Goal: Information Seeking & Learning: Learn about a topic

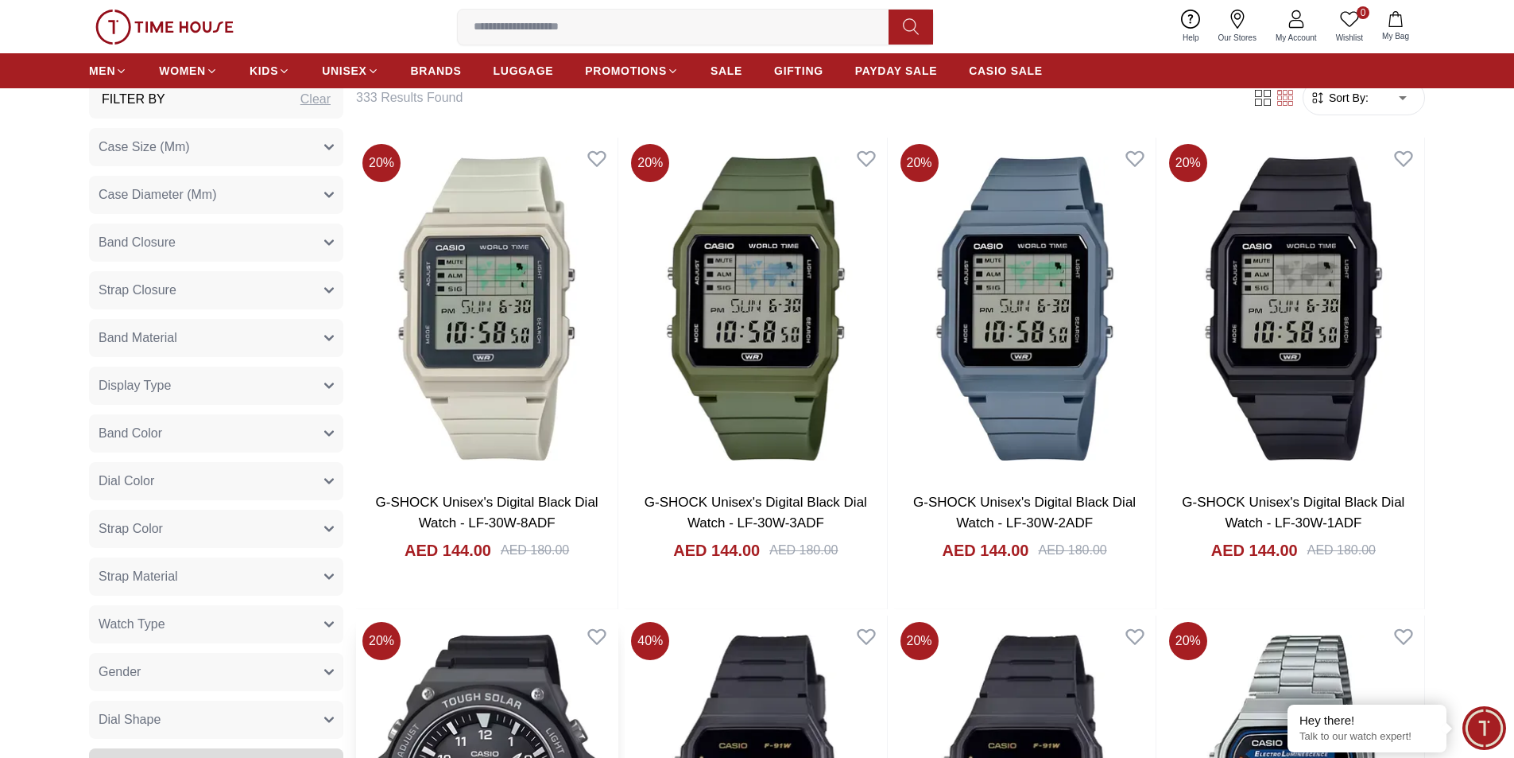
scroll to position [636, 0]
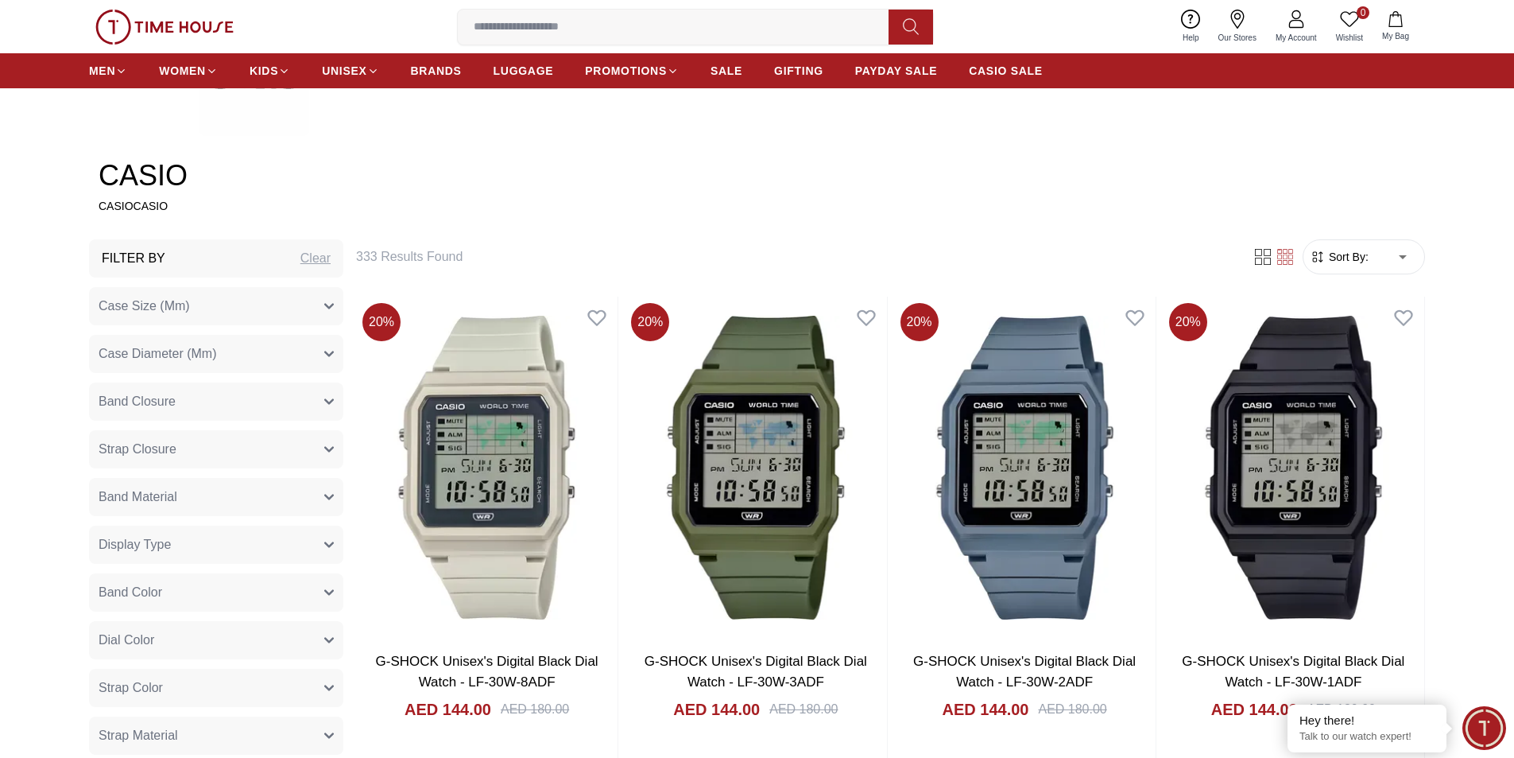
click at [328, 311] on button "Case Size (Mm)" at bounding box center [216, 306] width 254 height 38
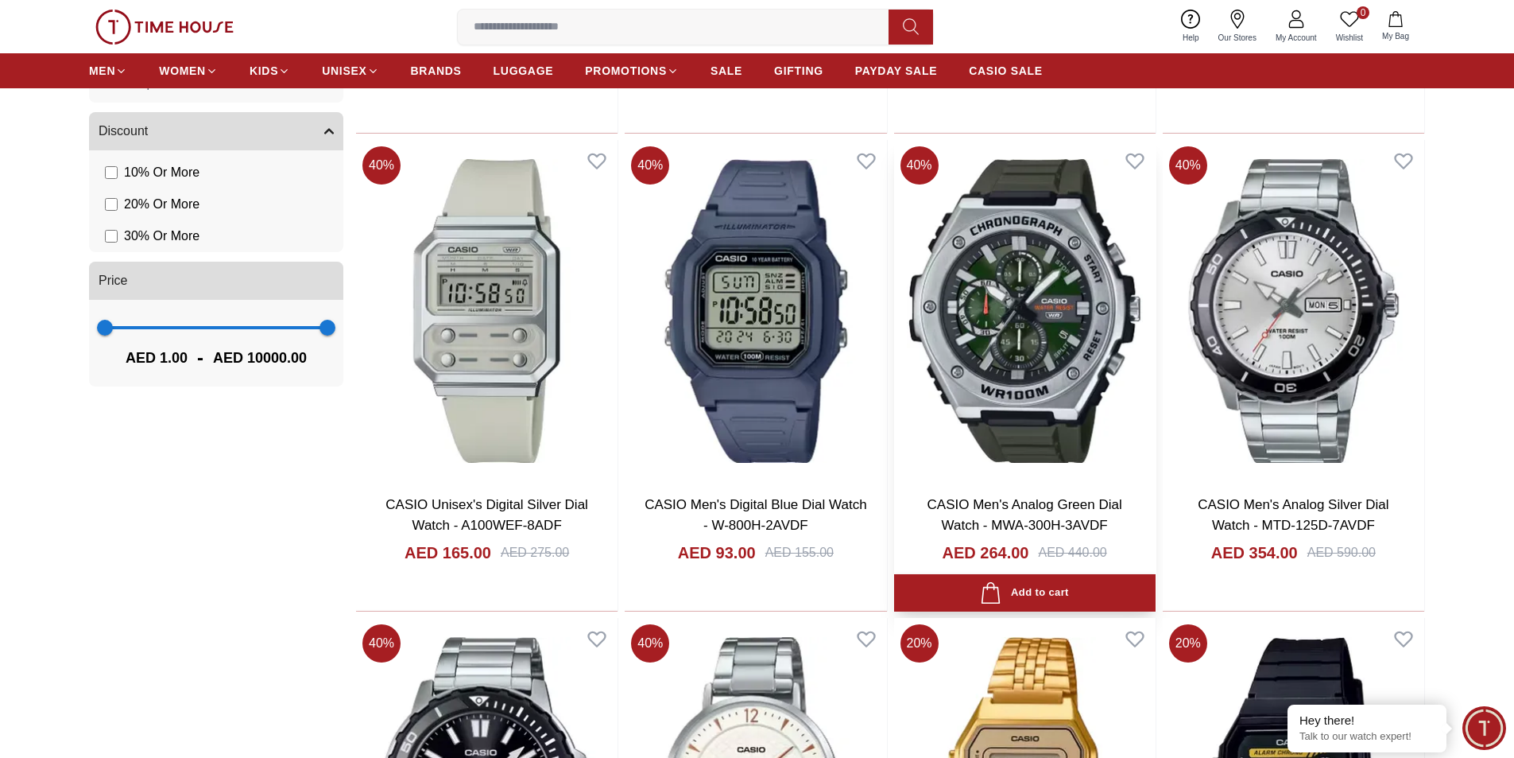
scroll to position [2067, 0]
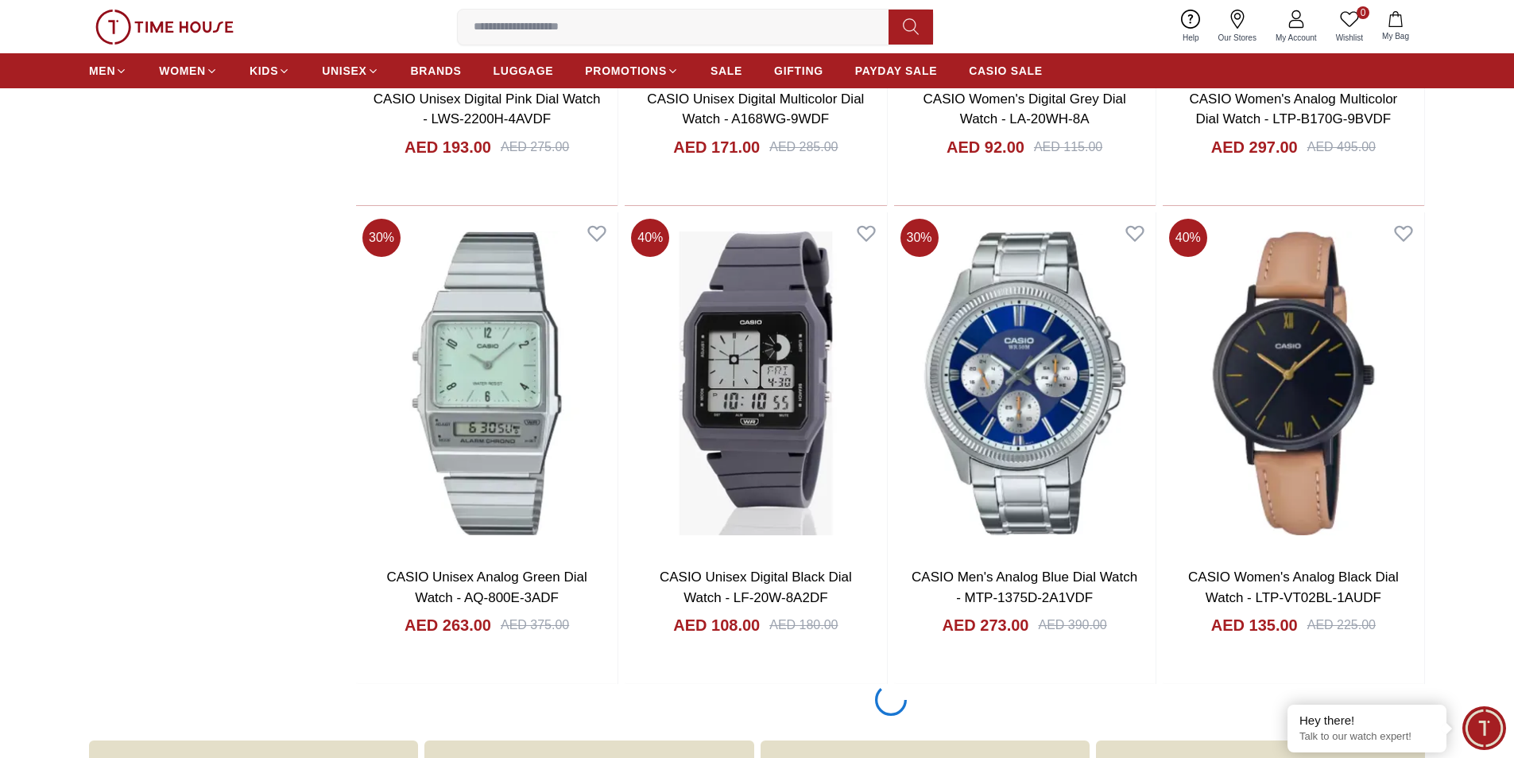
scroll to position [5088, 0]
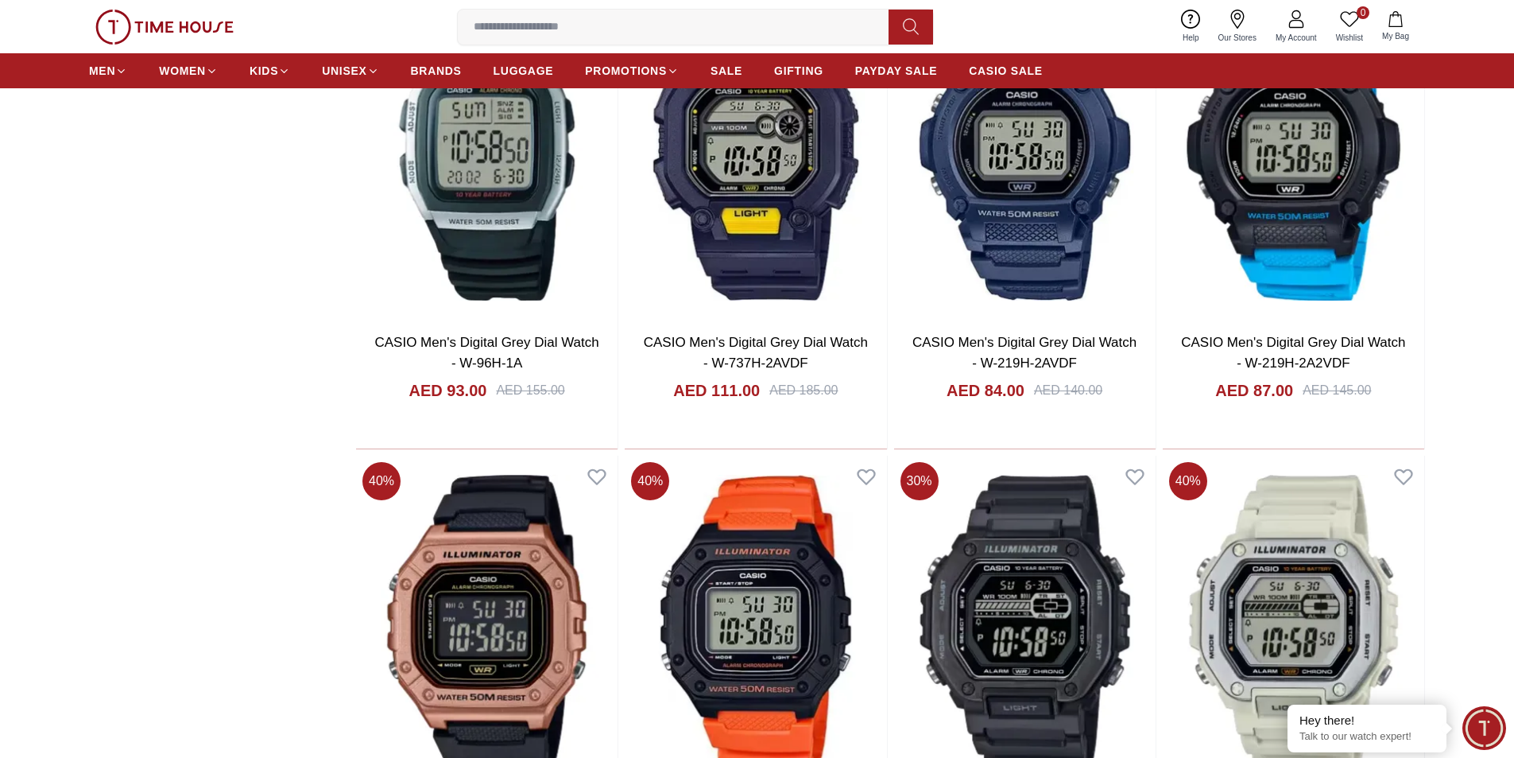
scroll to position [7314, 0]
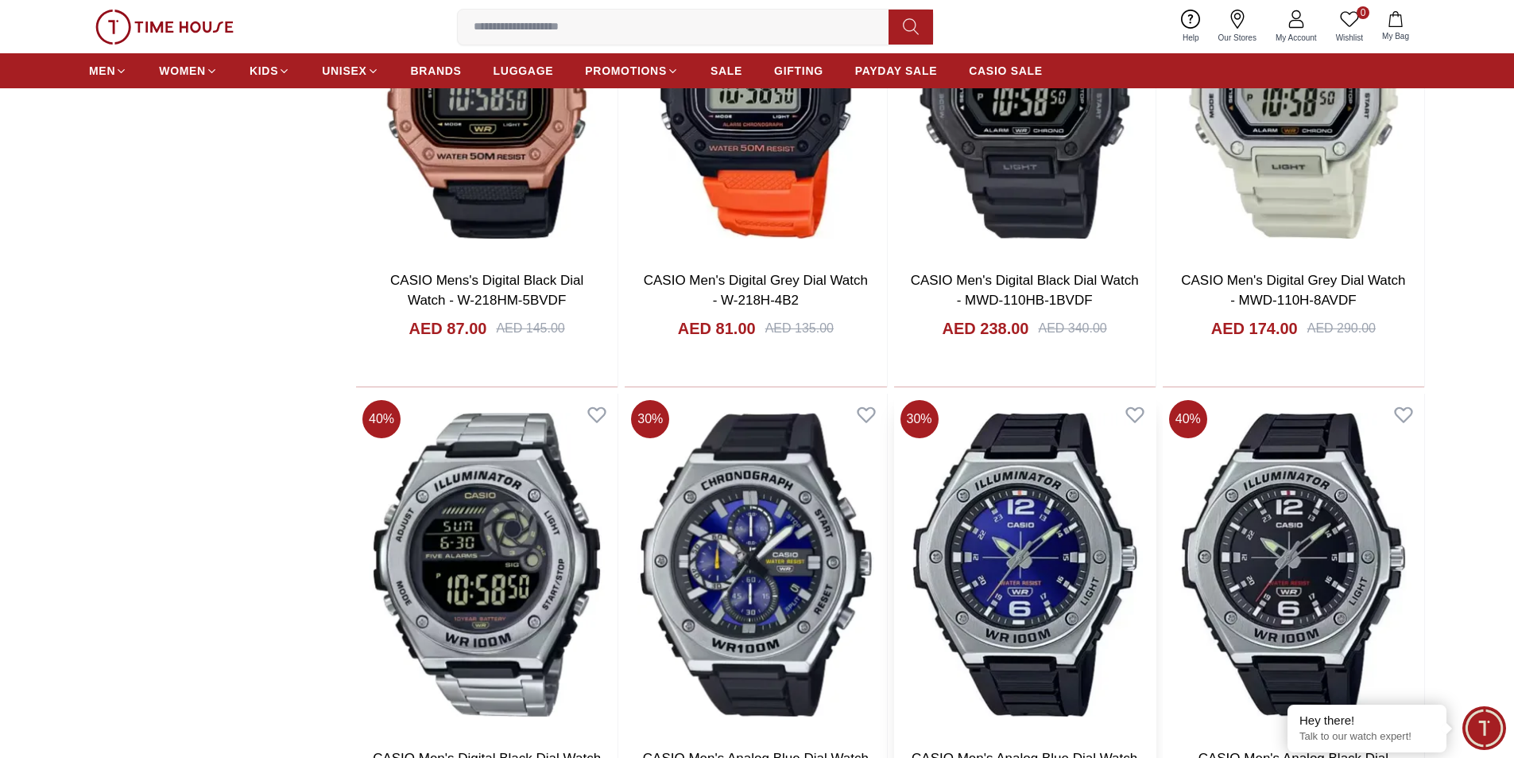
scroll to position [8029, 0]
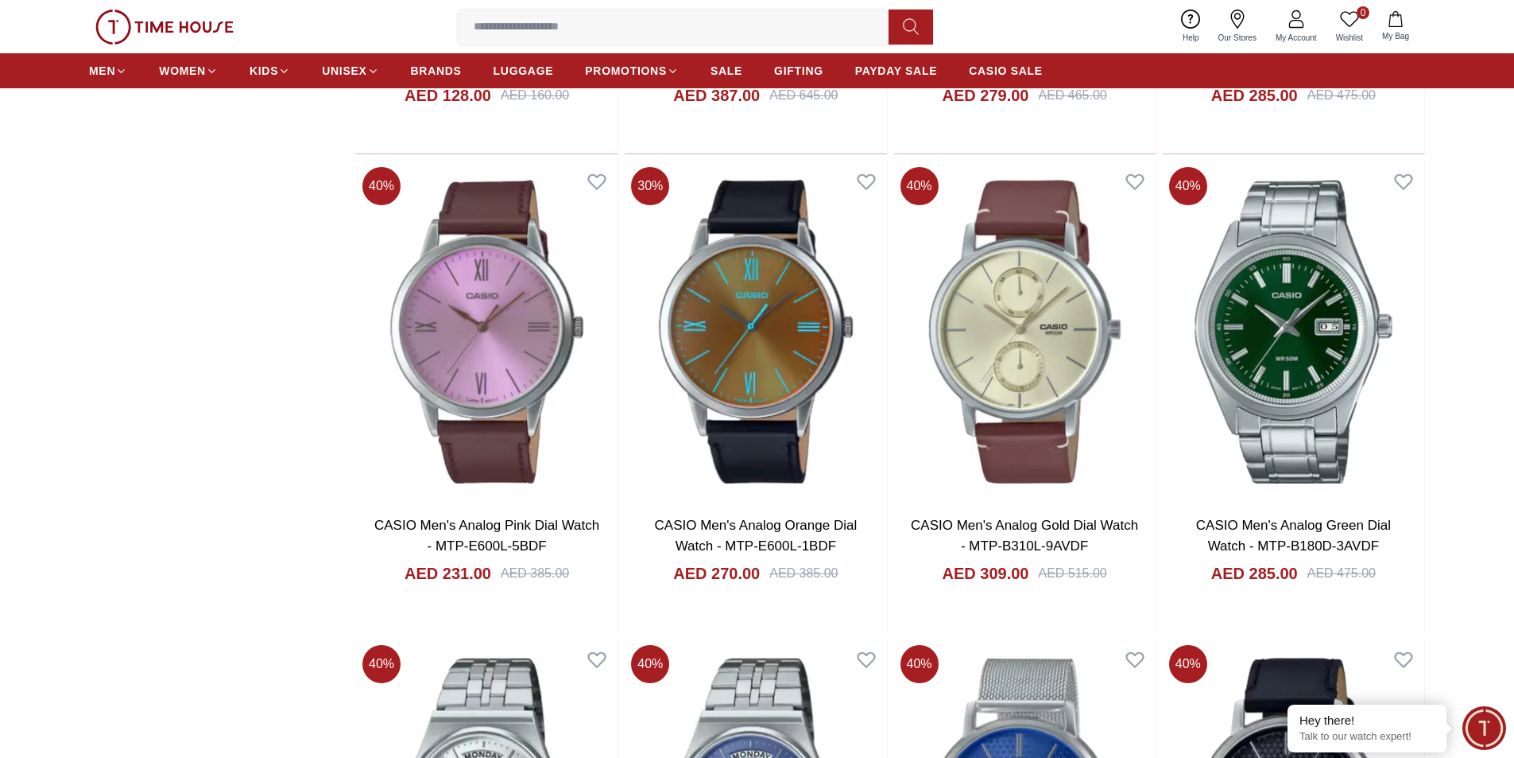
scroll to position [10811, 0]
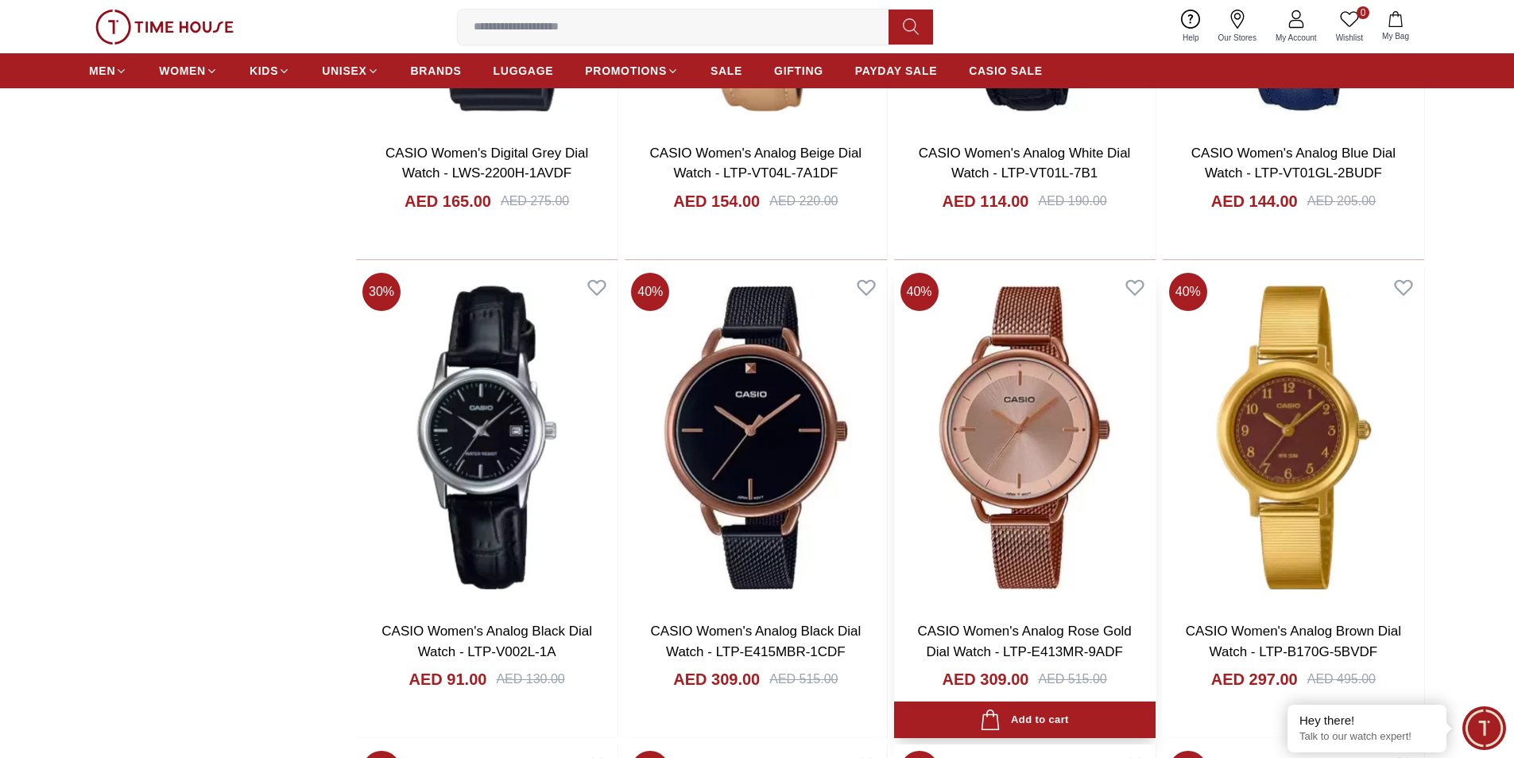
scroll to position [13594, 0]
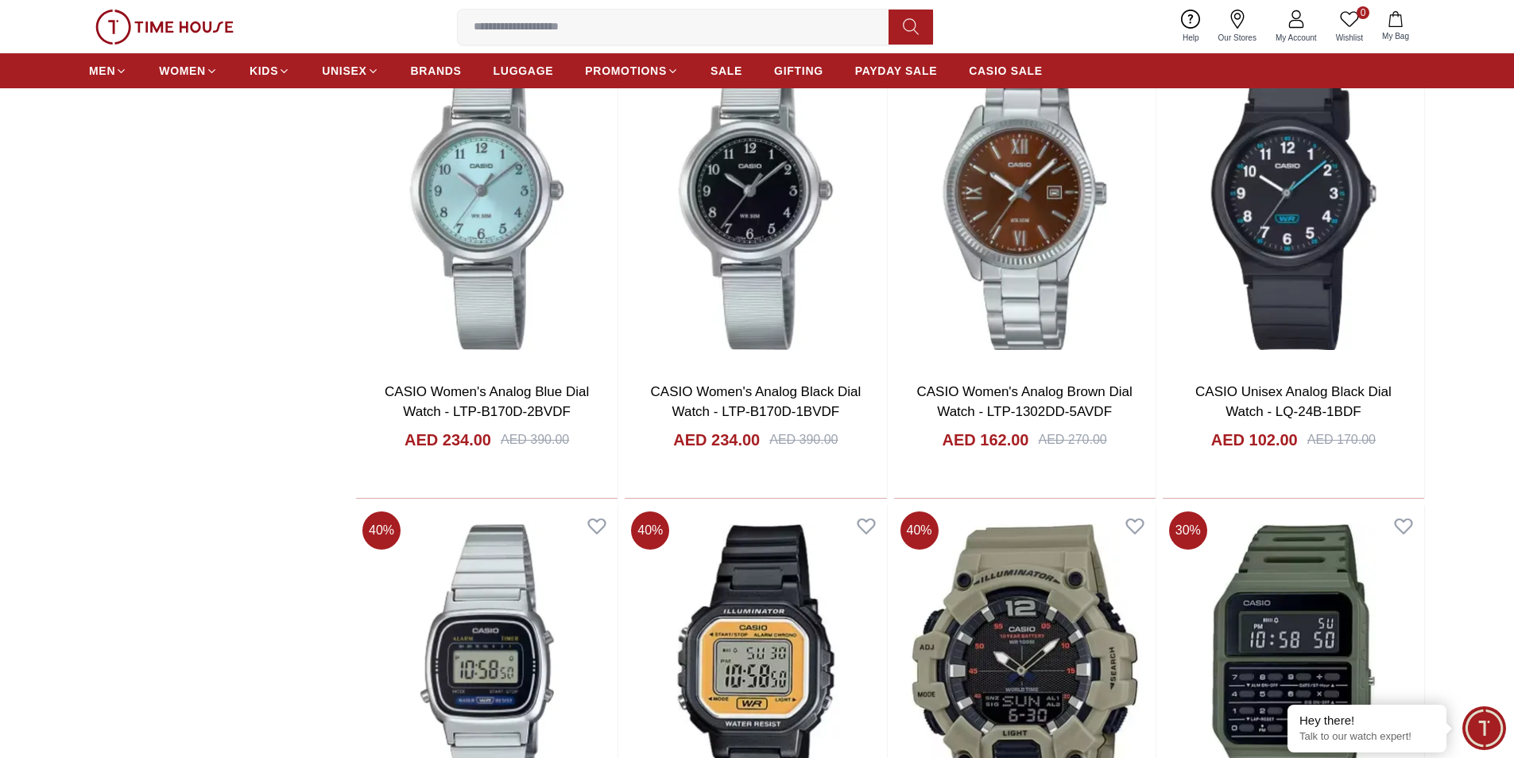
scroll to position [14548, 0]
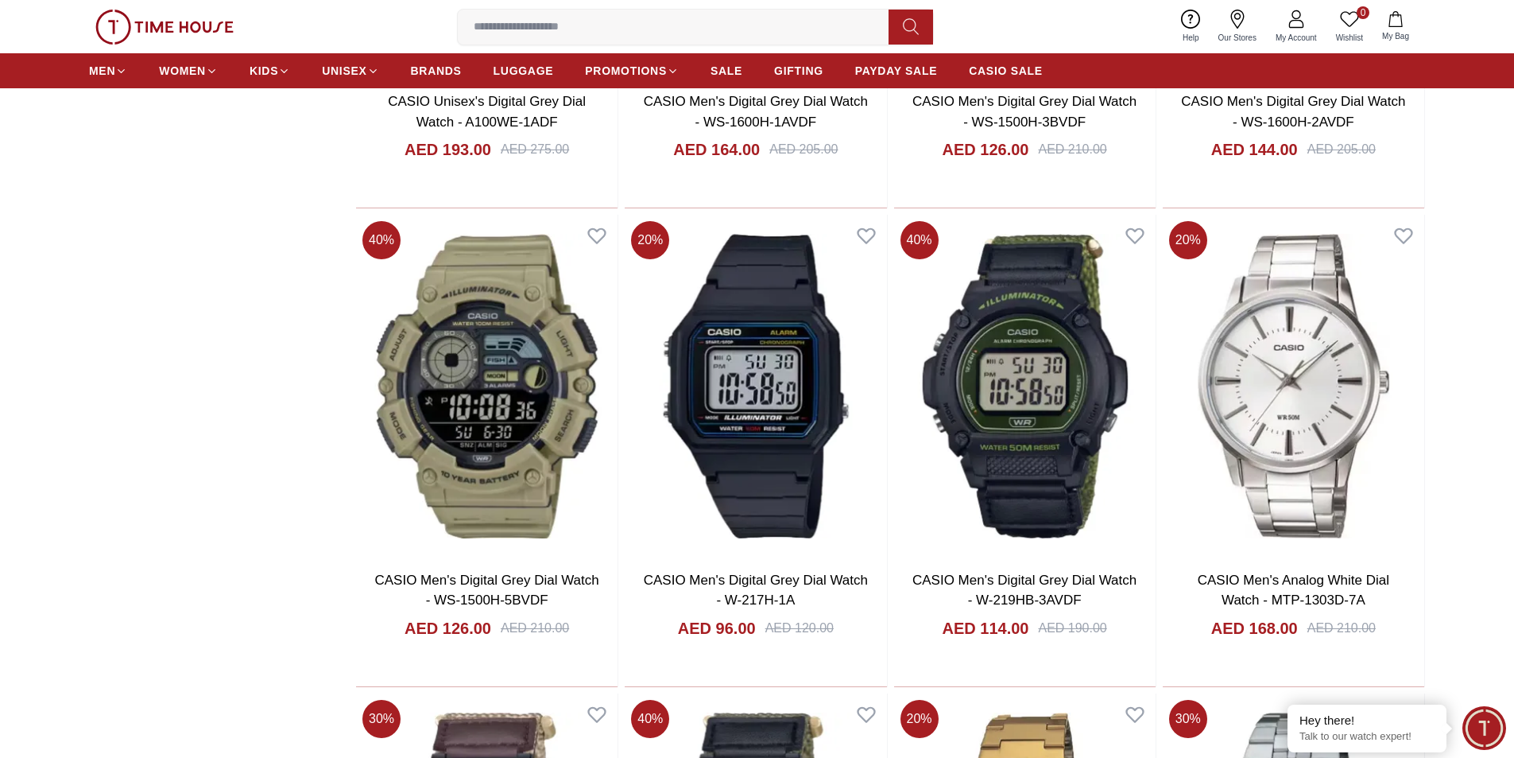
scroll to position [17092, 0]
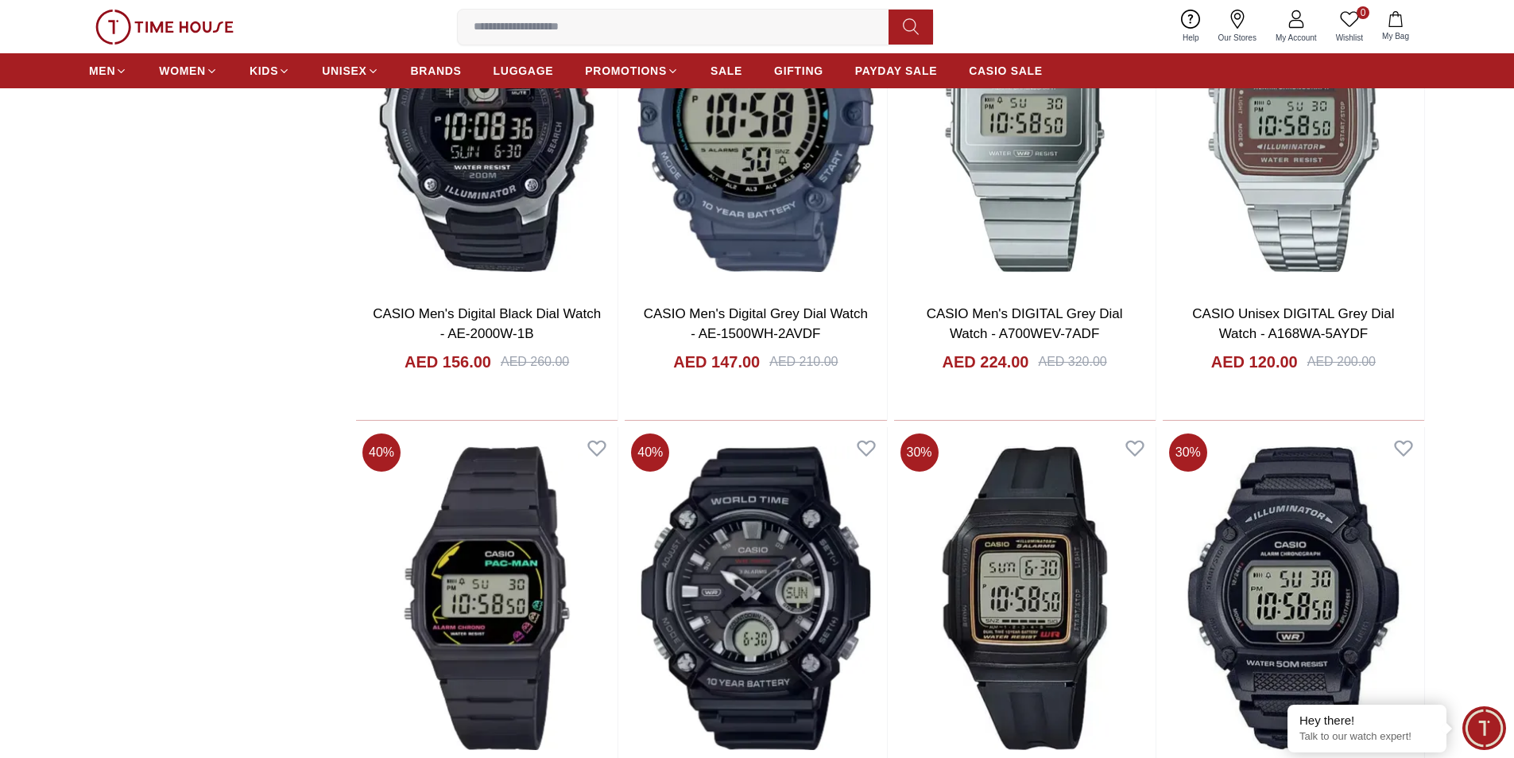
scroll to position [21780, 0]
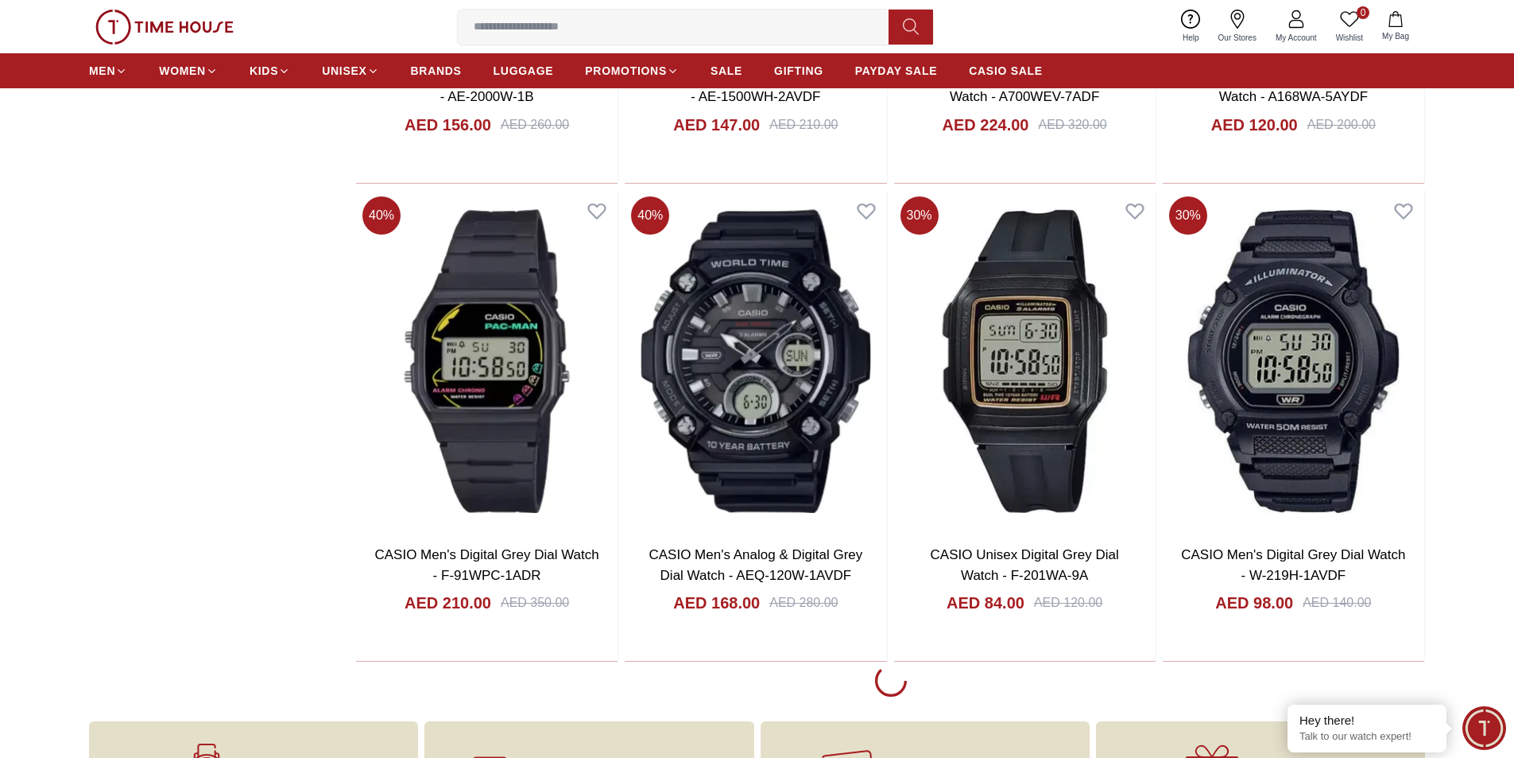
scroll to position [21941, 0]
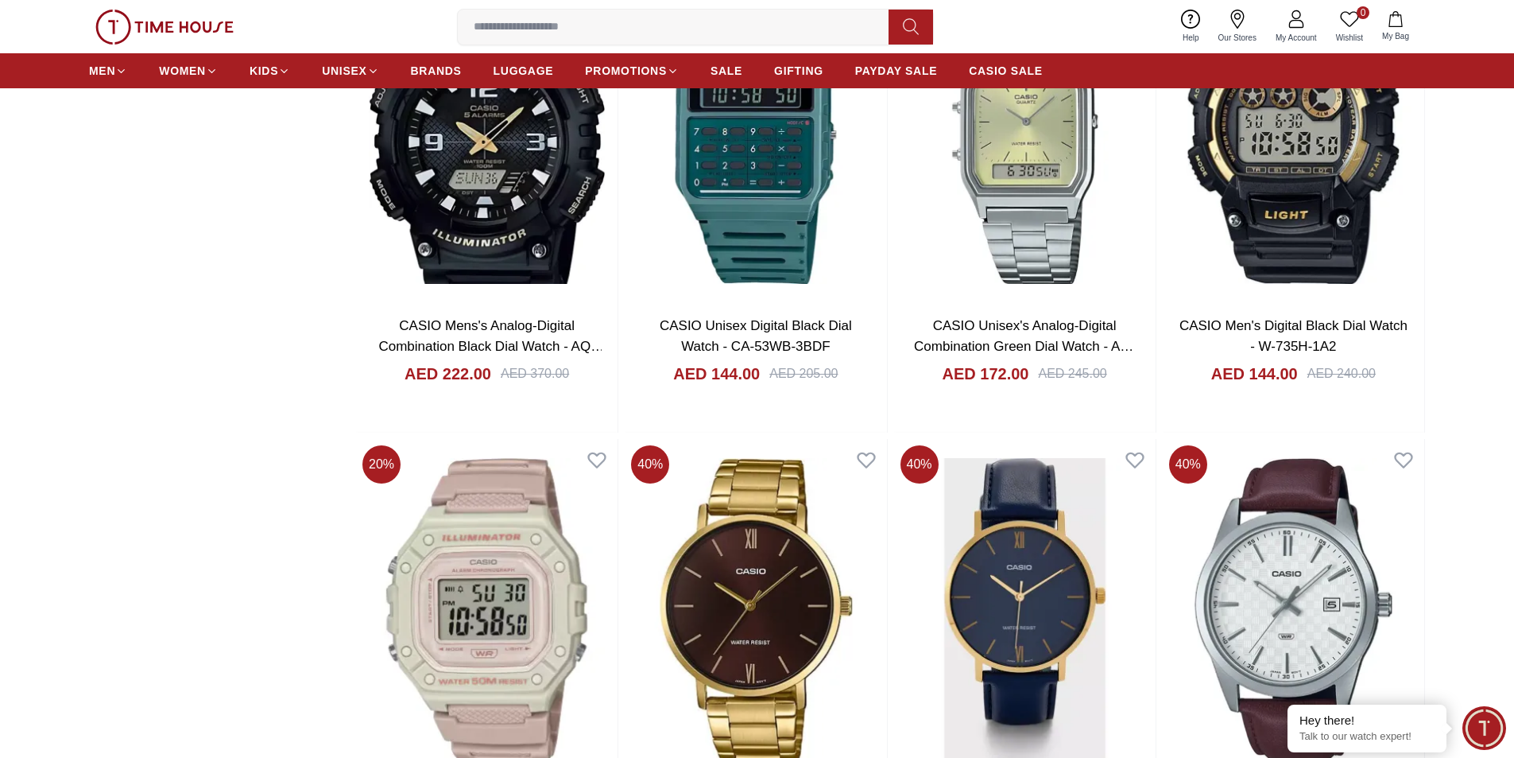
scroll to position [26607, 0]
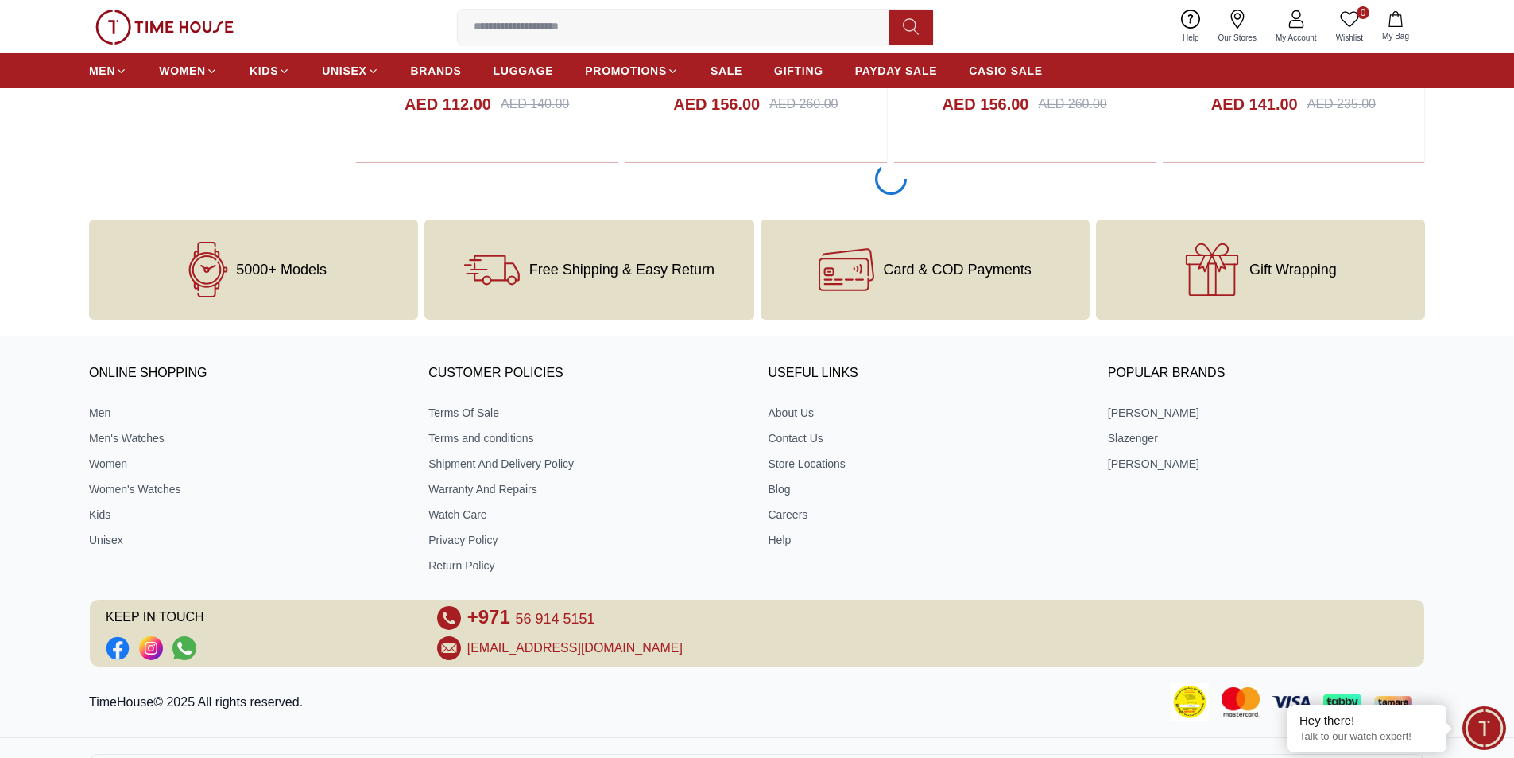
scroll to position [27112, 0]
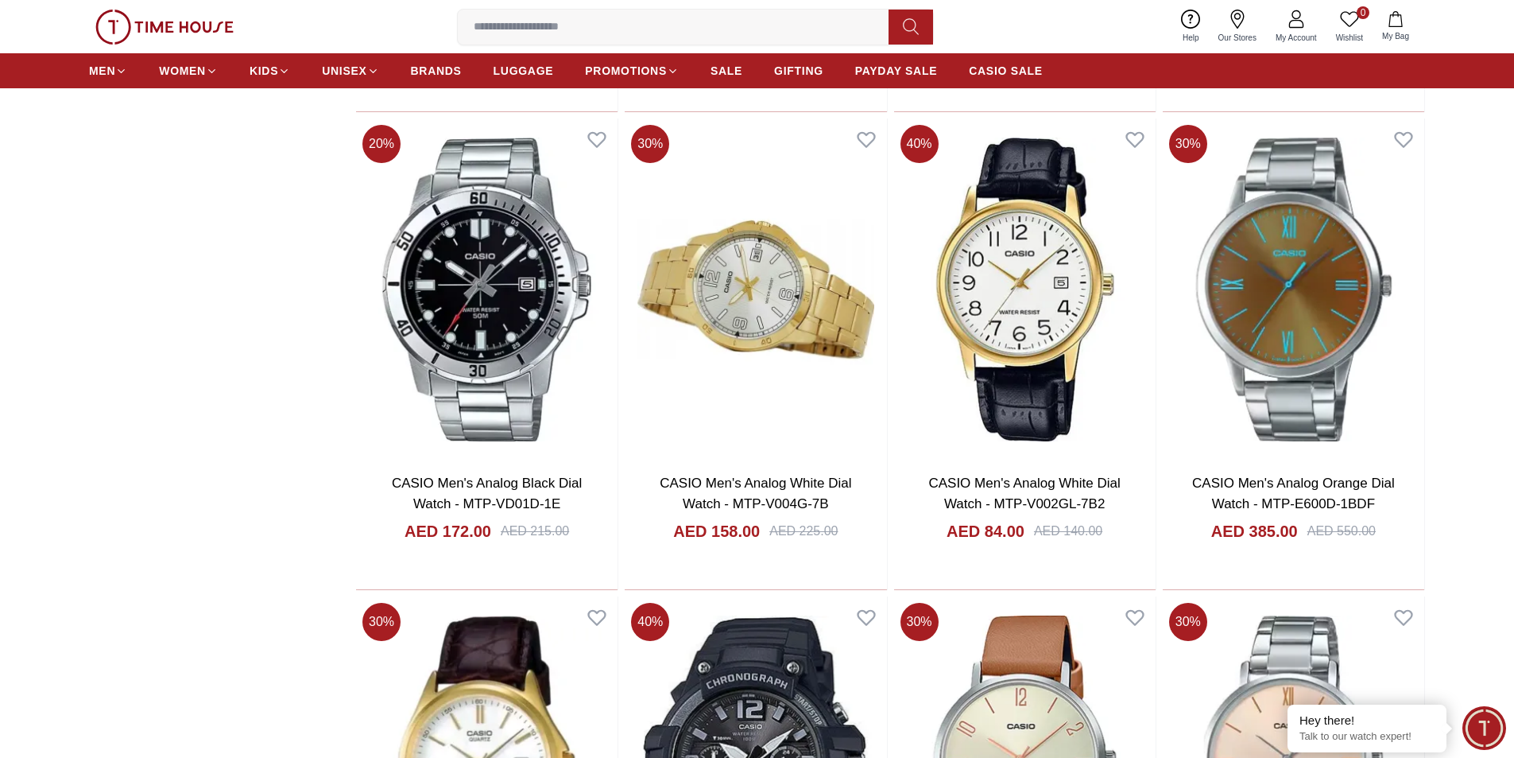
scroll to position [27430, 0]
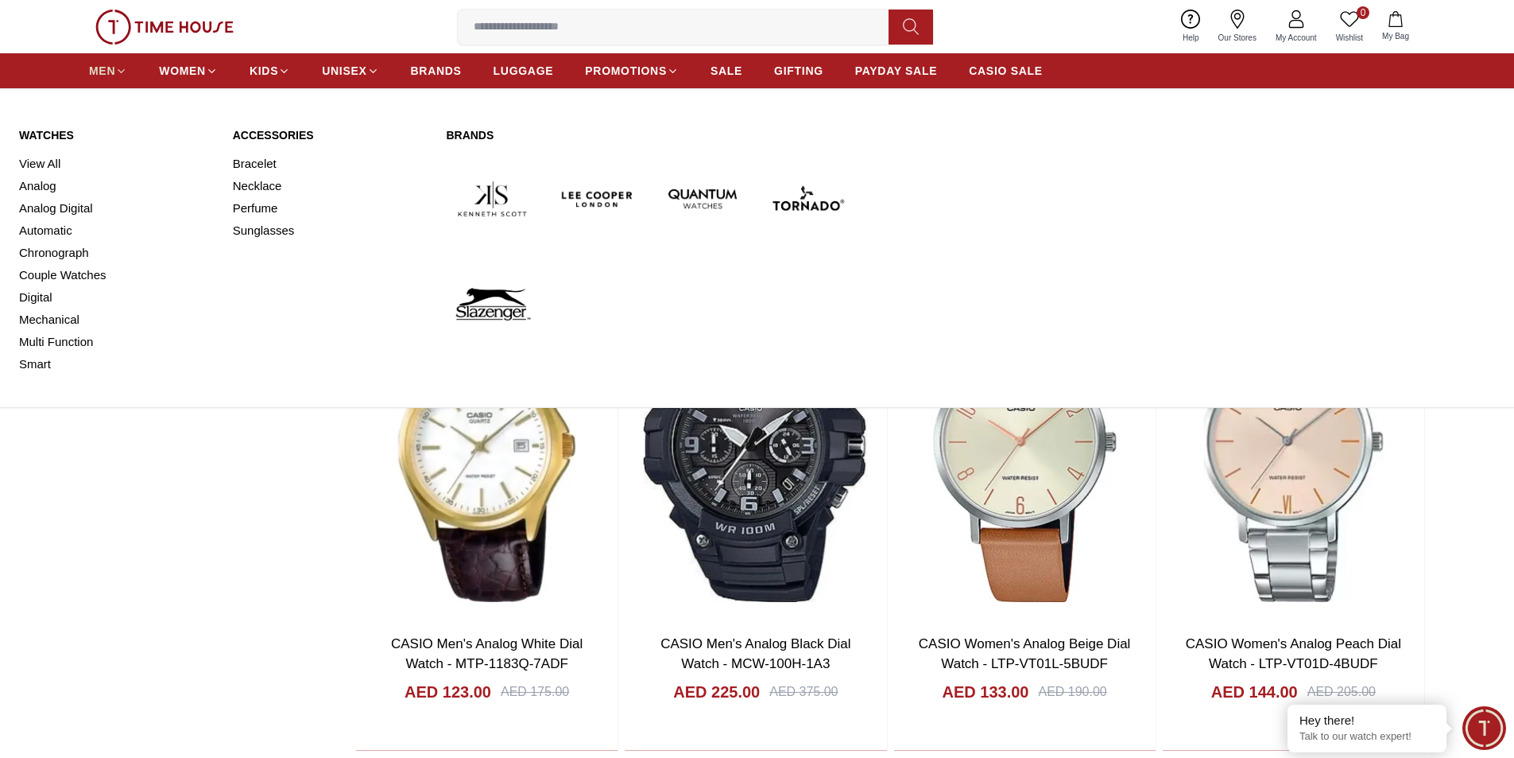
click at [112, 60] on link "MEN" at bounding box center [108, 70] width 38 height 29
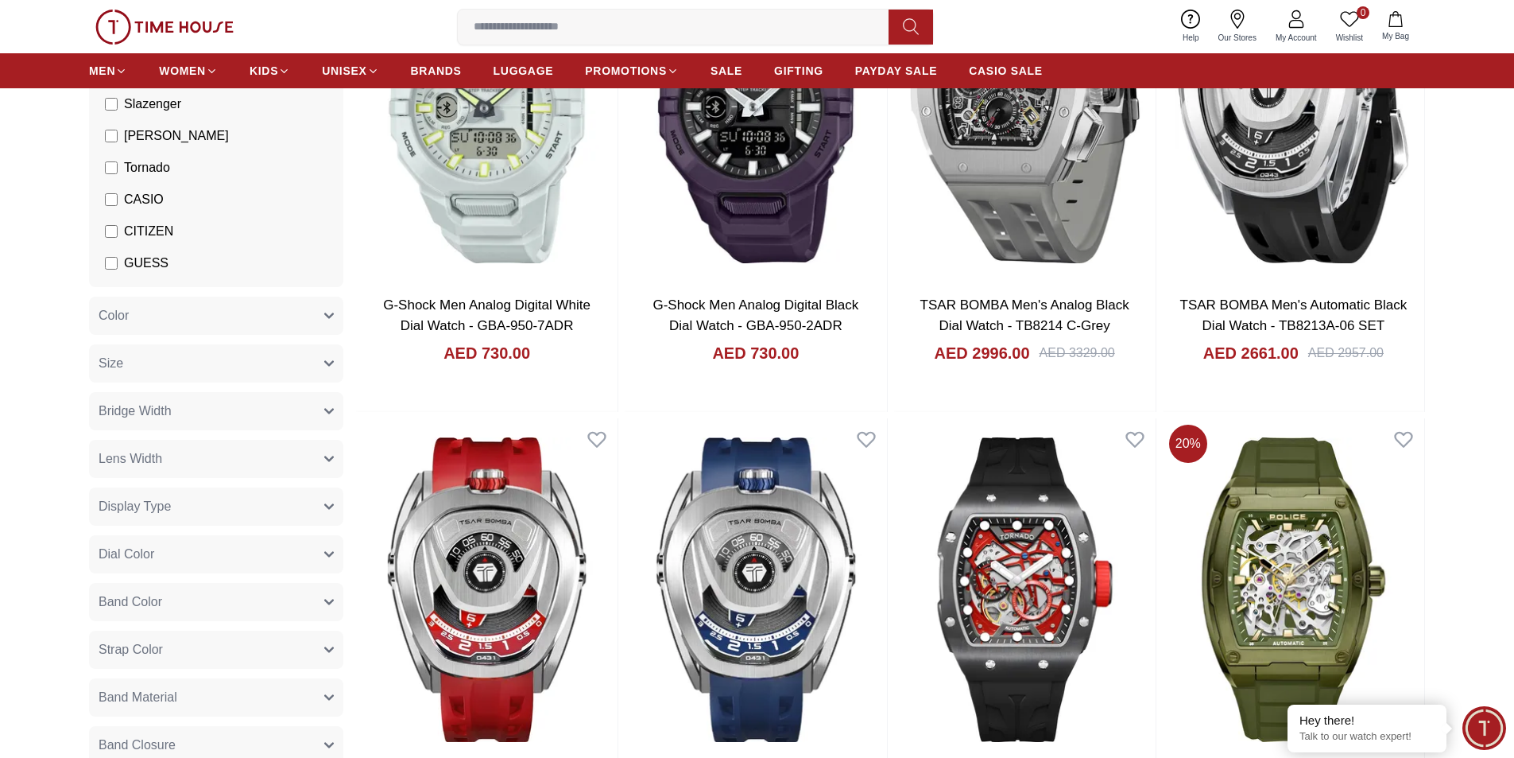
scroll to position [159, 0]
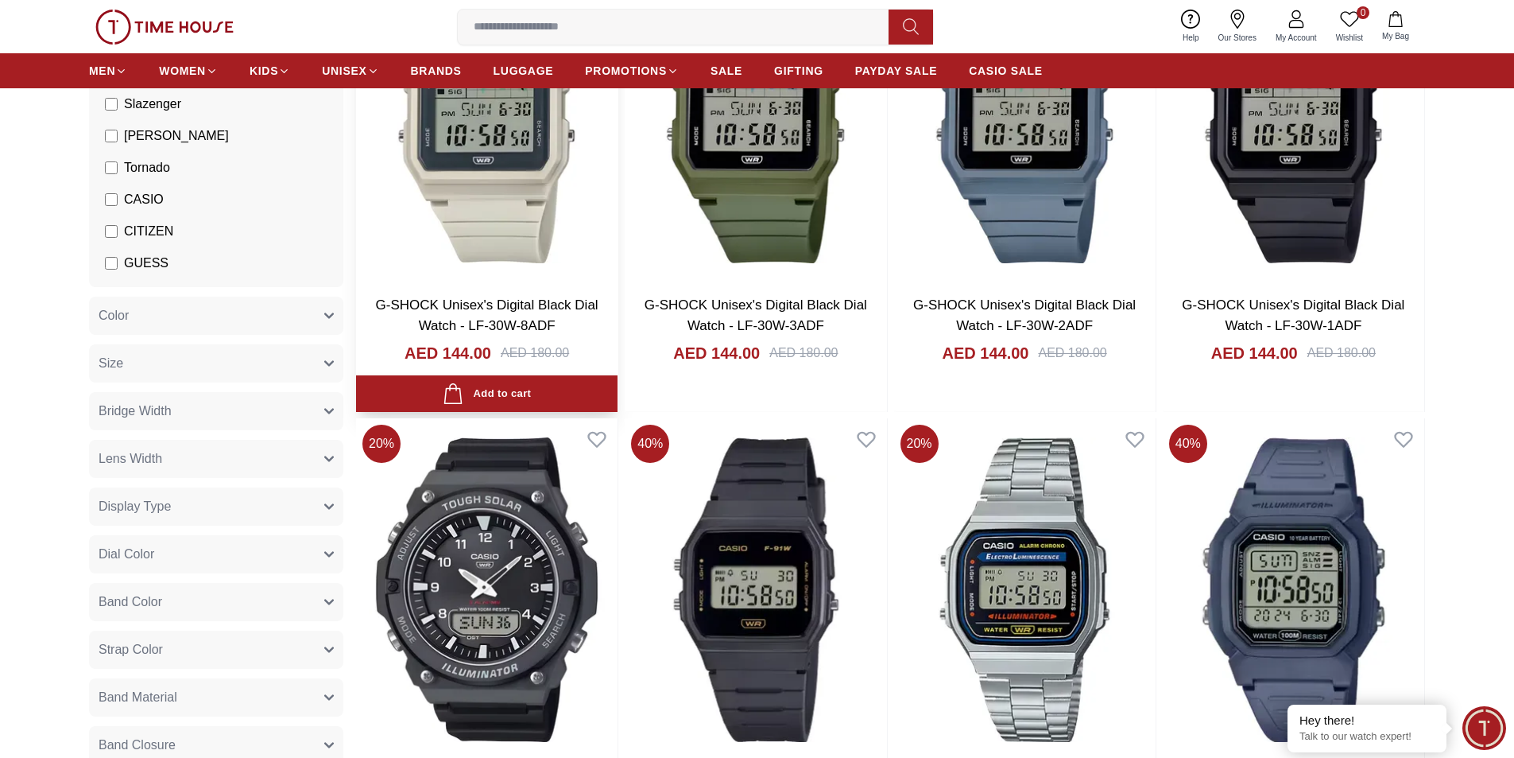
scroll to position [238, 0]
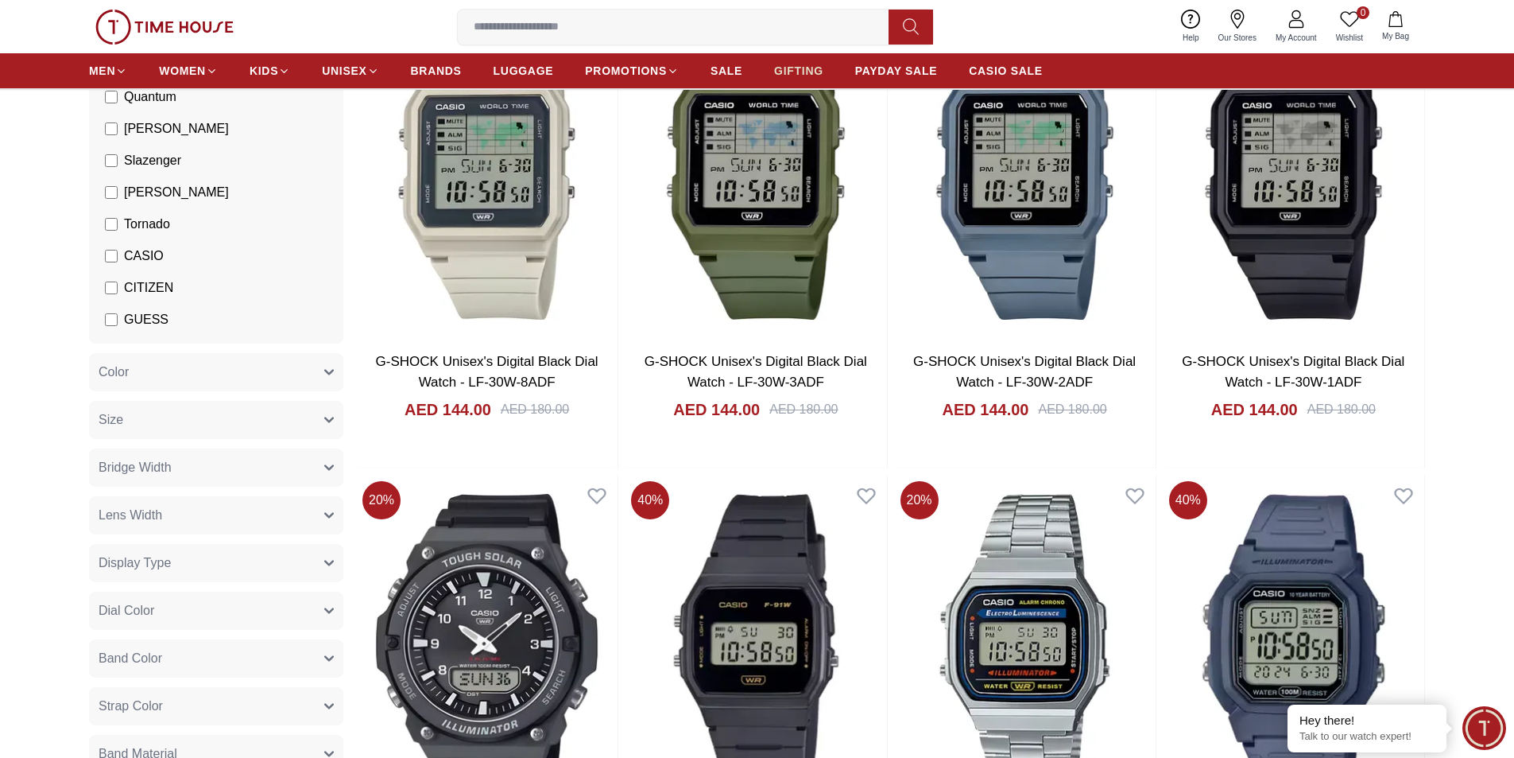
click at [823, 67] on ul "MEN WOMEN KIDS UNISEX BRANDS LUGGAGE PROMOTIONS SALE GIFTING PAYDAY SALE CASIO …" at bounding box center [566, 70] width 954 height 29
click at [808, 72] on span "GIFTING" at bounding box center [798, 71] width 49 height 16
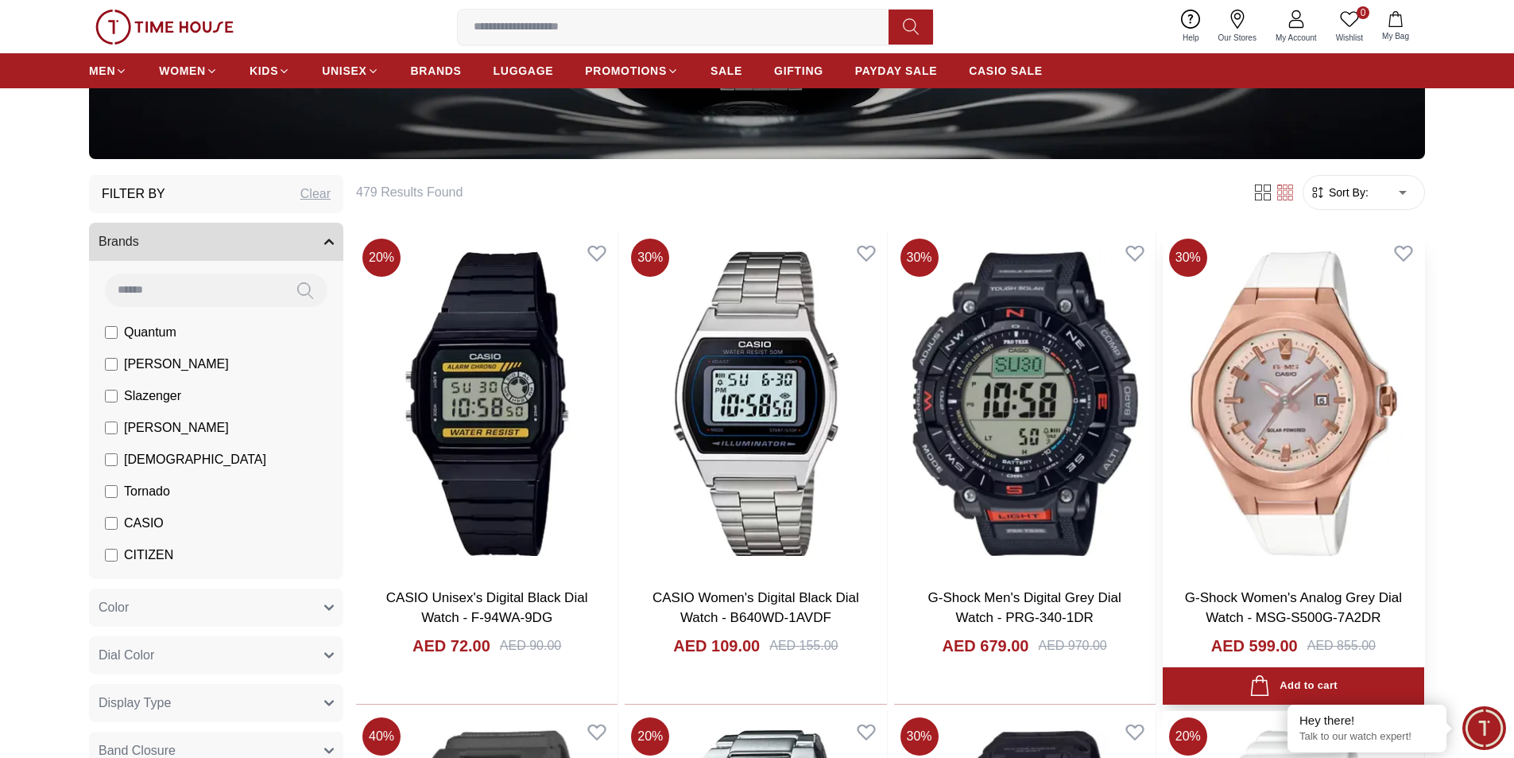
scroll to position [556, 0]
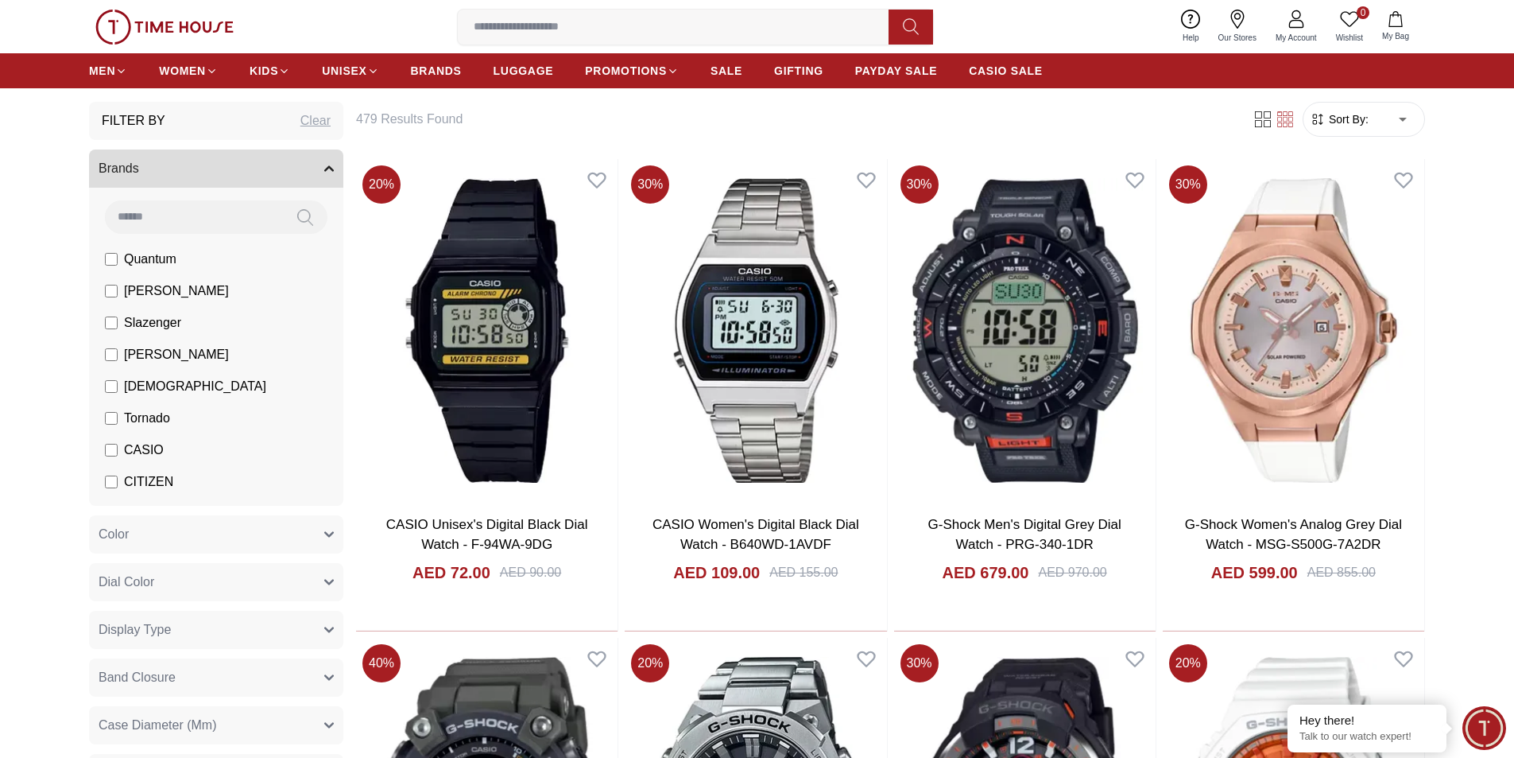
click at [122, 449] on label "CASIO" at bounding box center [134, 449] width 59 height 19
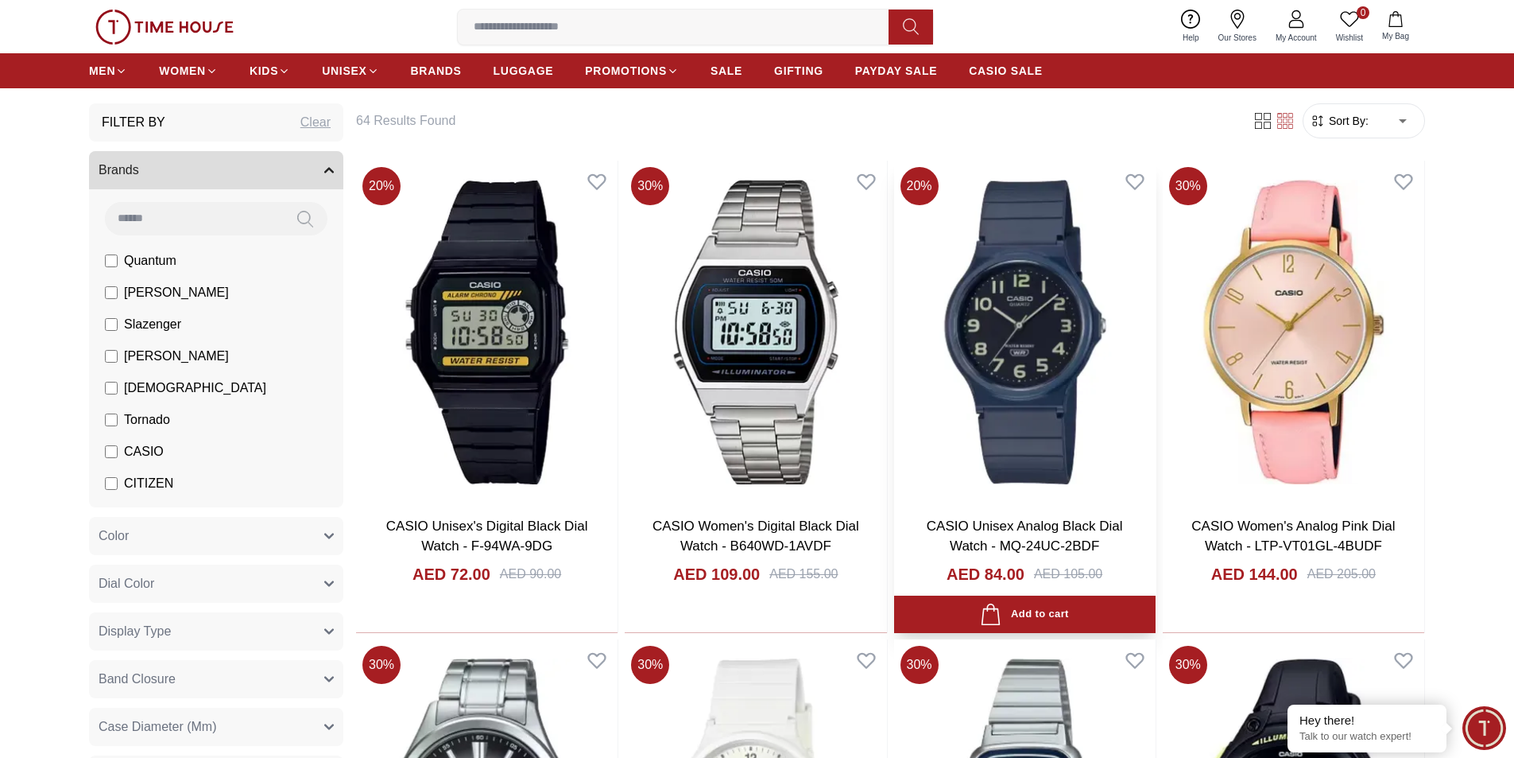
scroll to position [556, 0]
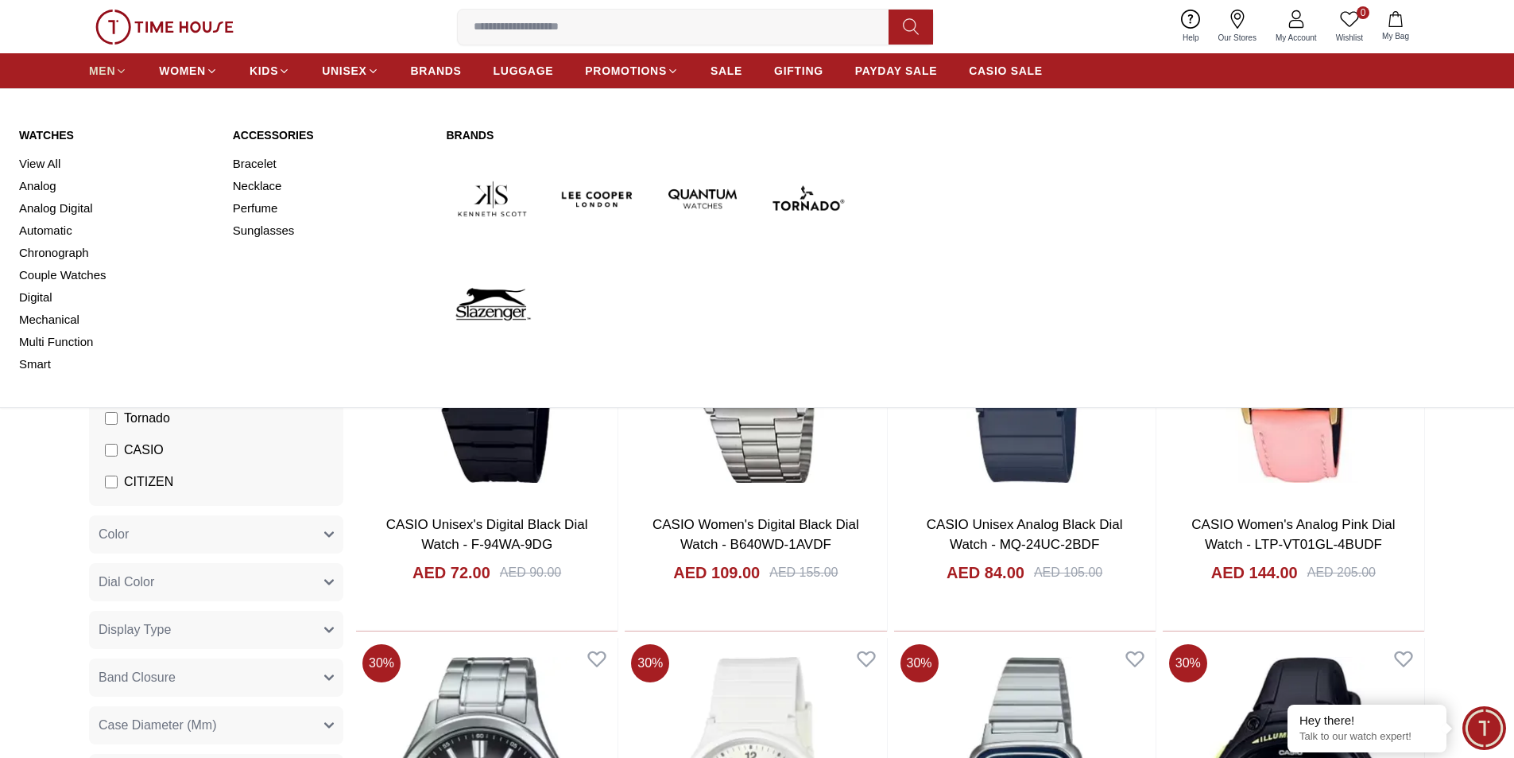
click at [108, 62] on link "MEN" at bounding box center [108, 70] width 38 height 29
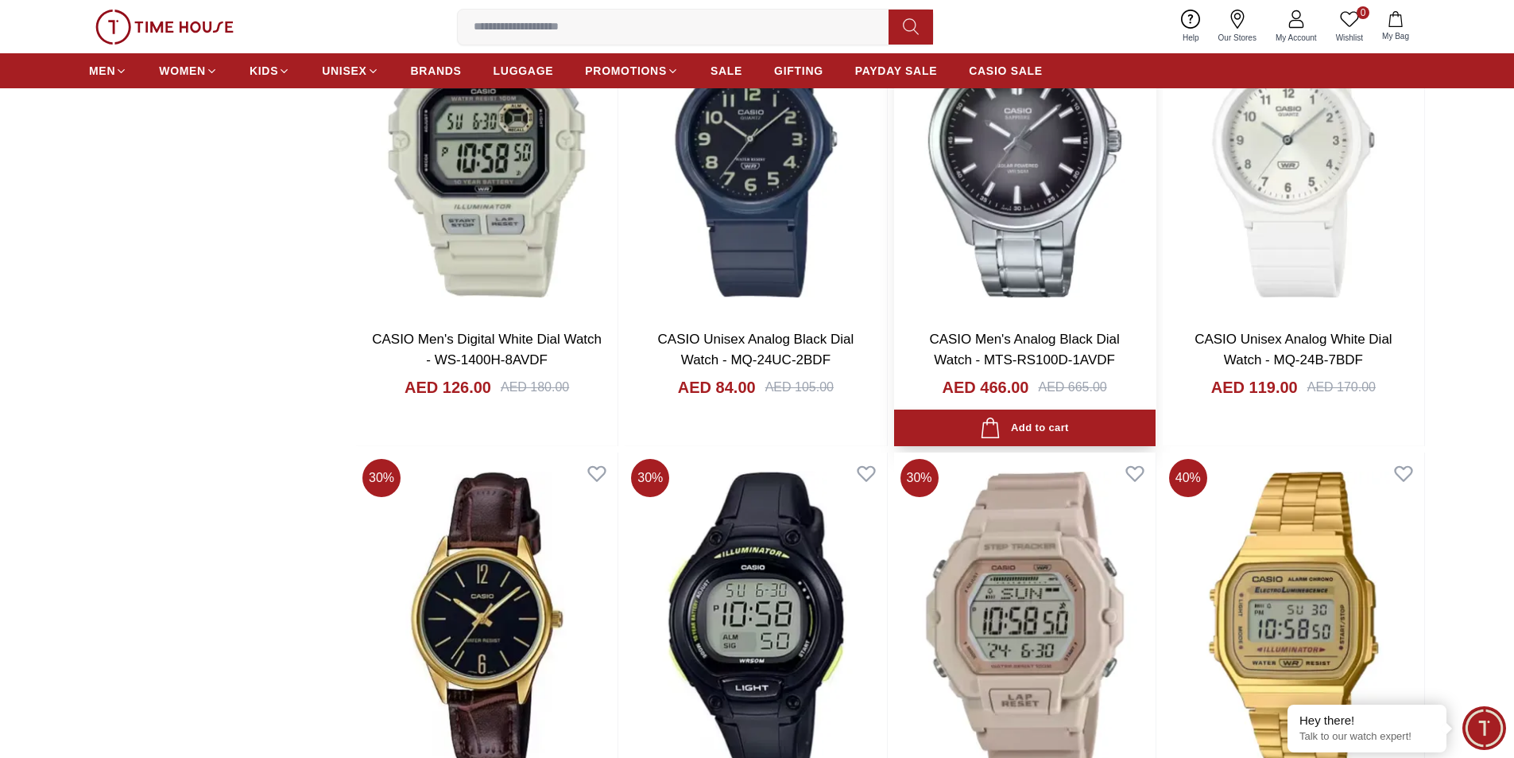
scroll to position [2385, 0]
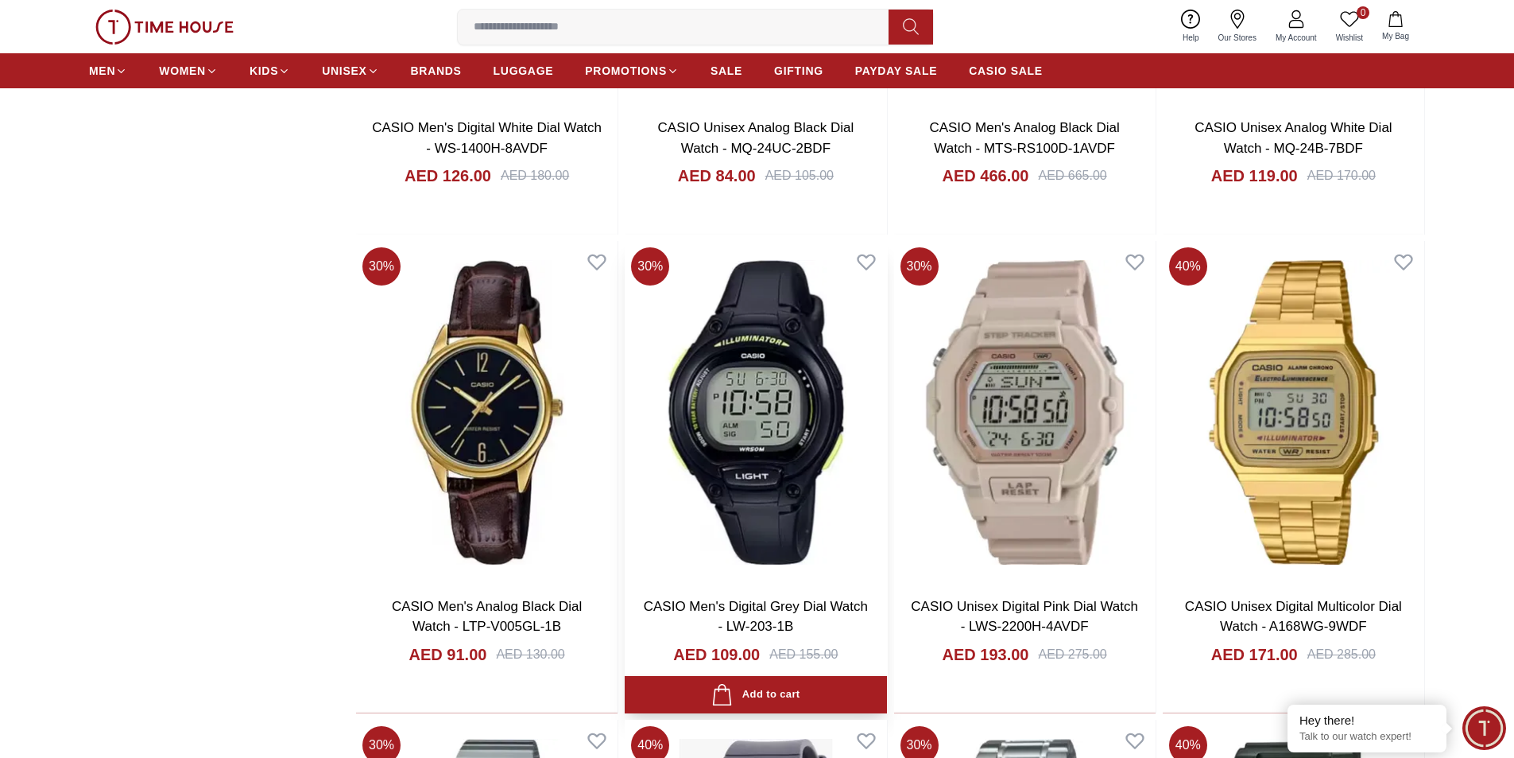
click at [693, 365] on img at bounding box center [756, 412] width 262 height 342
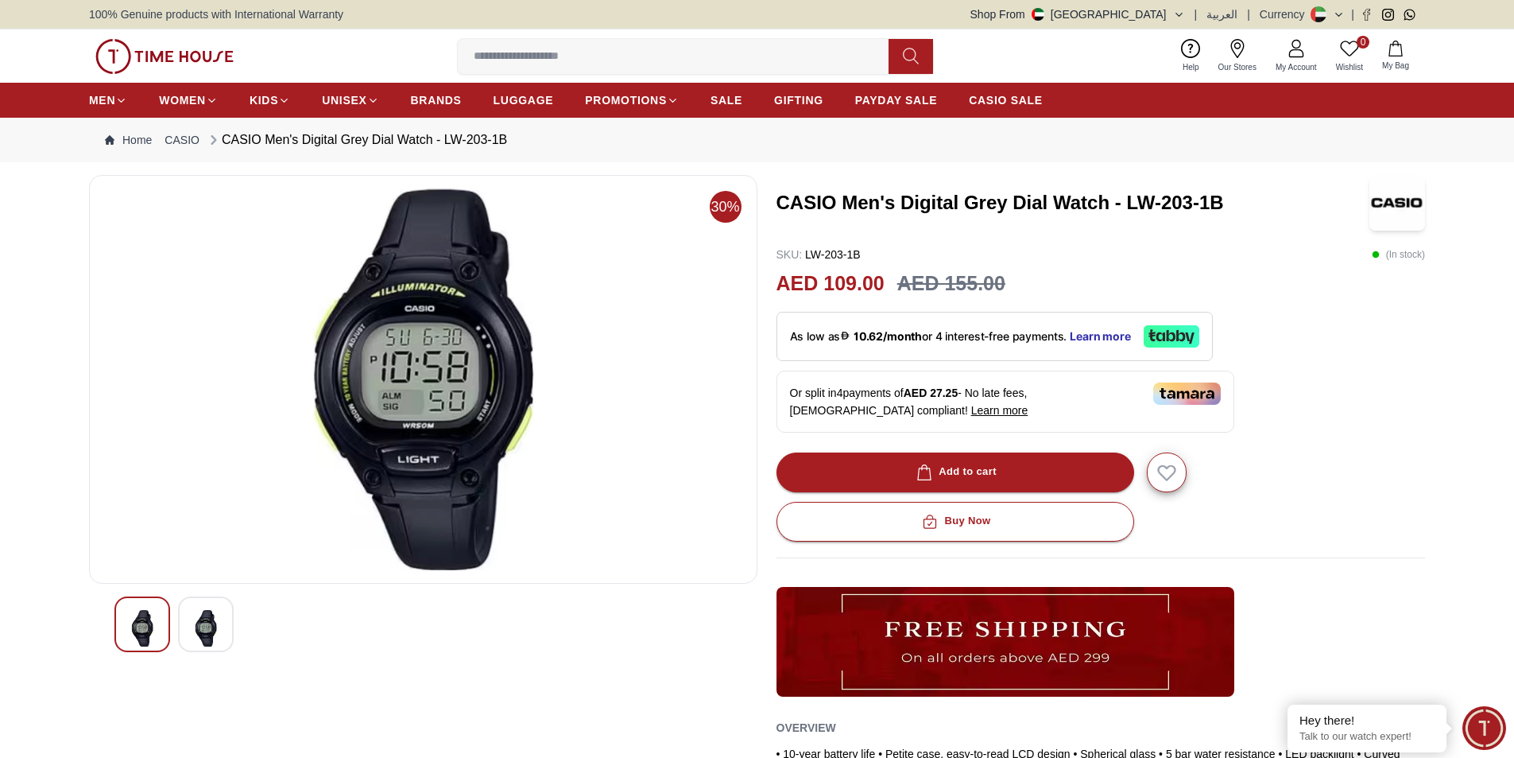
click at [211, 641] on img at bounding box center [206, 628] width 29 height 37
click at [139, 624] on img at bounding box center [142, 628] width 29 height 37
click at [189, 623] on div at bounding box center [206, 624] width 56 height 56
click at [146, 630] on img at bounding box center [142, 628] width 29 height 37
click at [183, 626] on div at bounding box center [206, 624] width 56 height 56
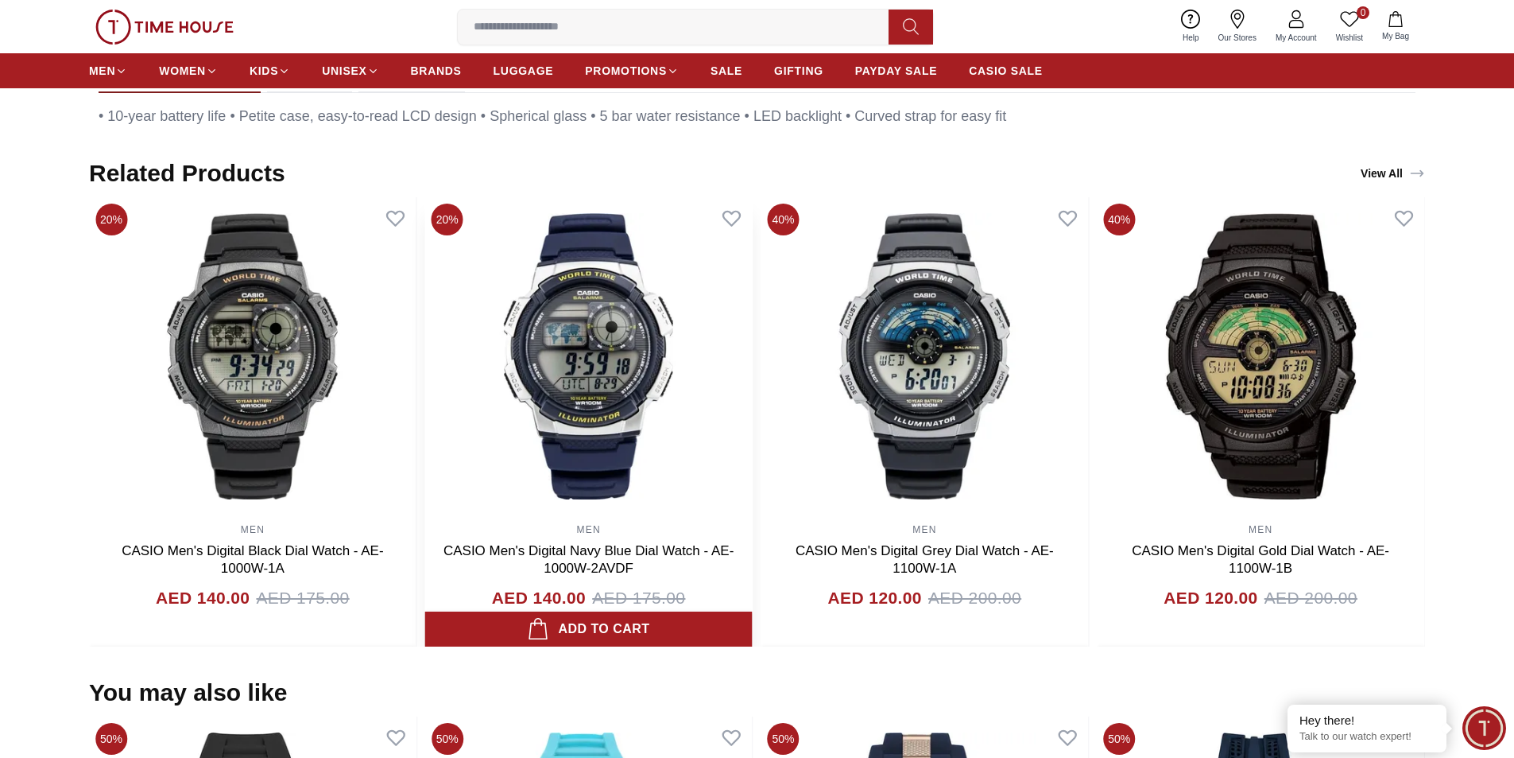
scroll to position [477, 0]
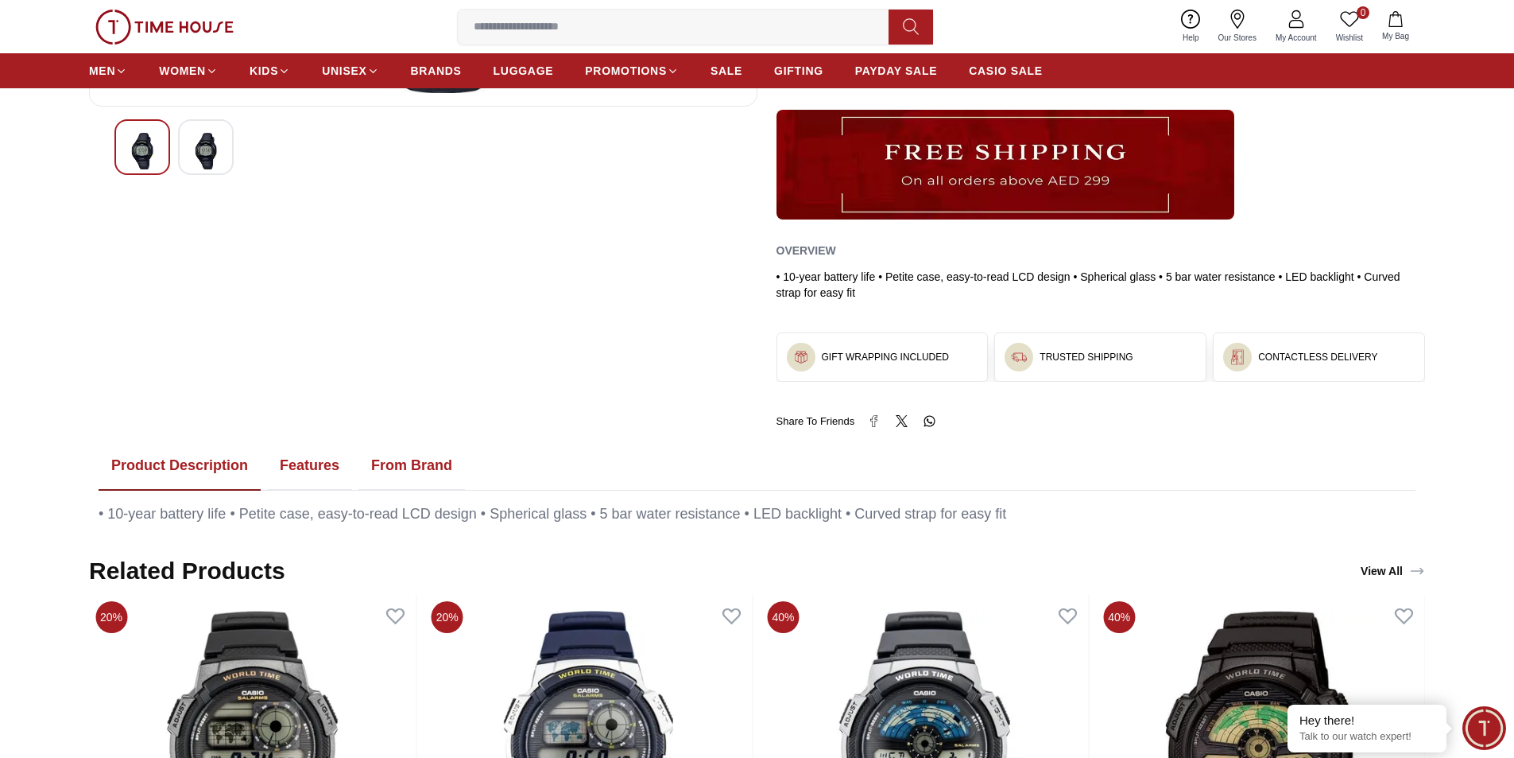
click at [580, 20] on input at bounding box center [680, 27] width 444 height 32
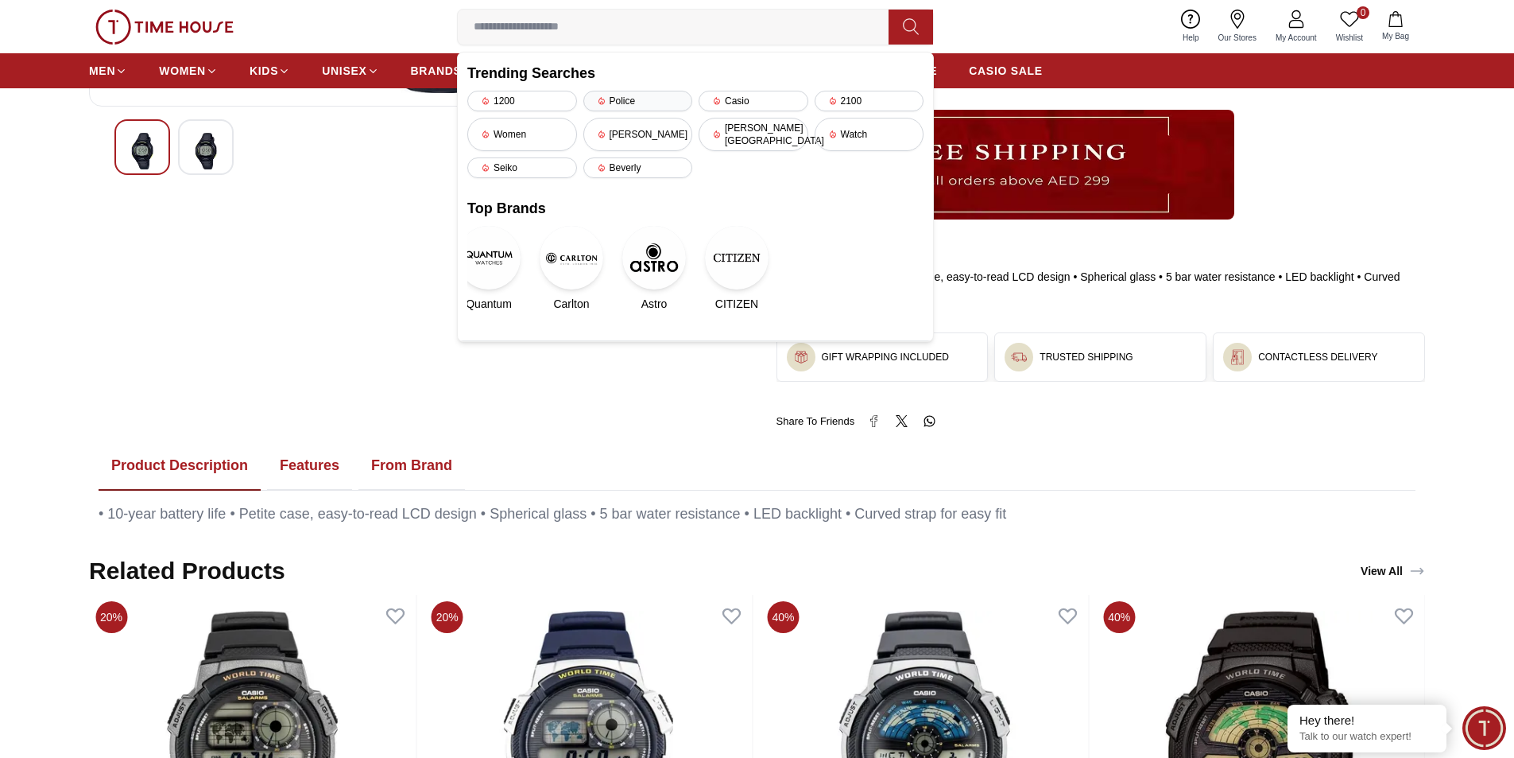
click at [618, 92] on div "Police" at bounding box center [639, 101] width 110 height 21
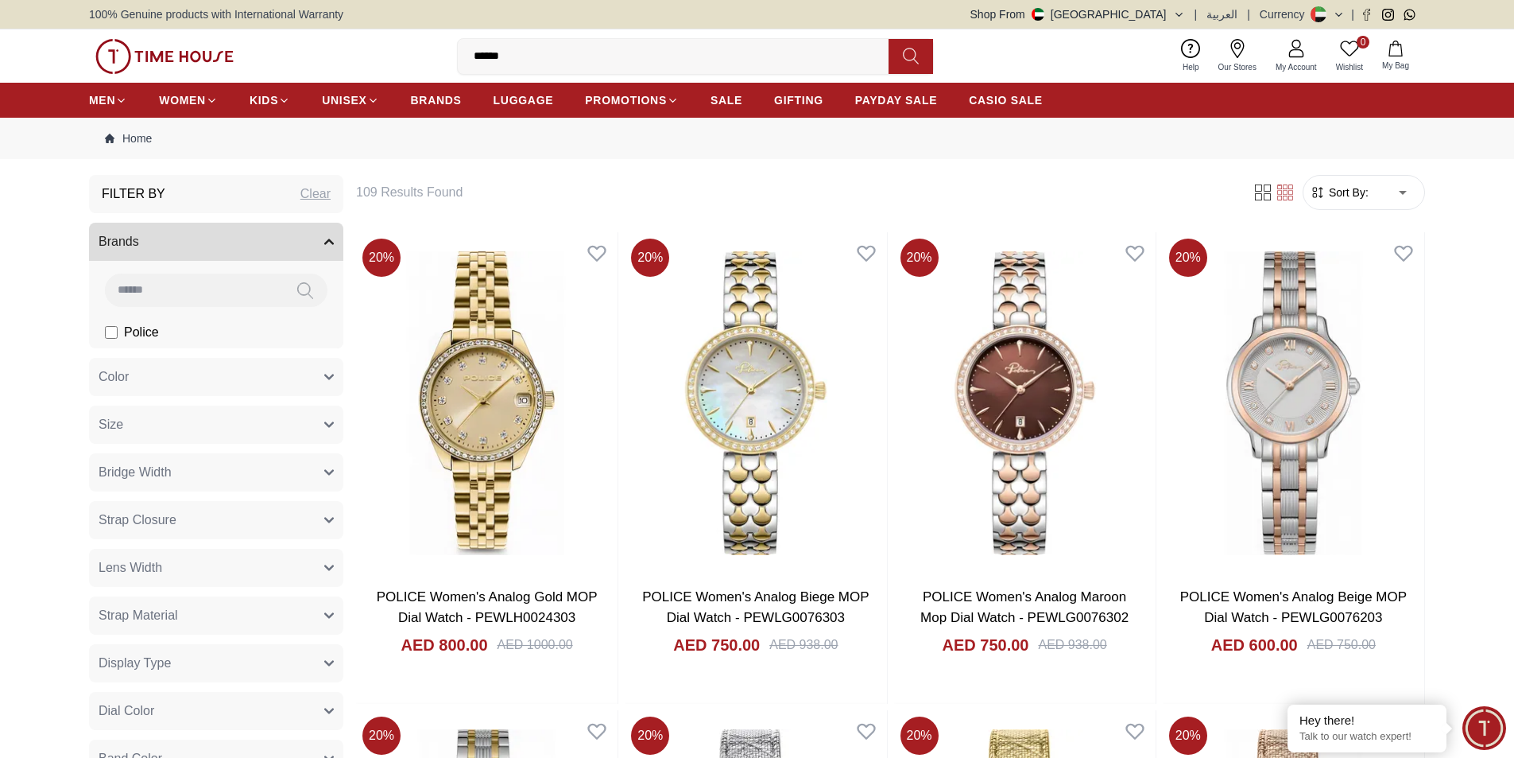
click at [147, 335] on span "Police" at bounding box center [141, 332] width 35 height 19
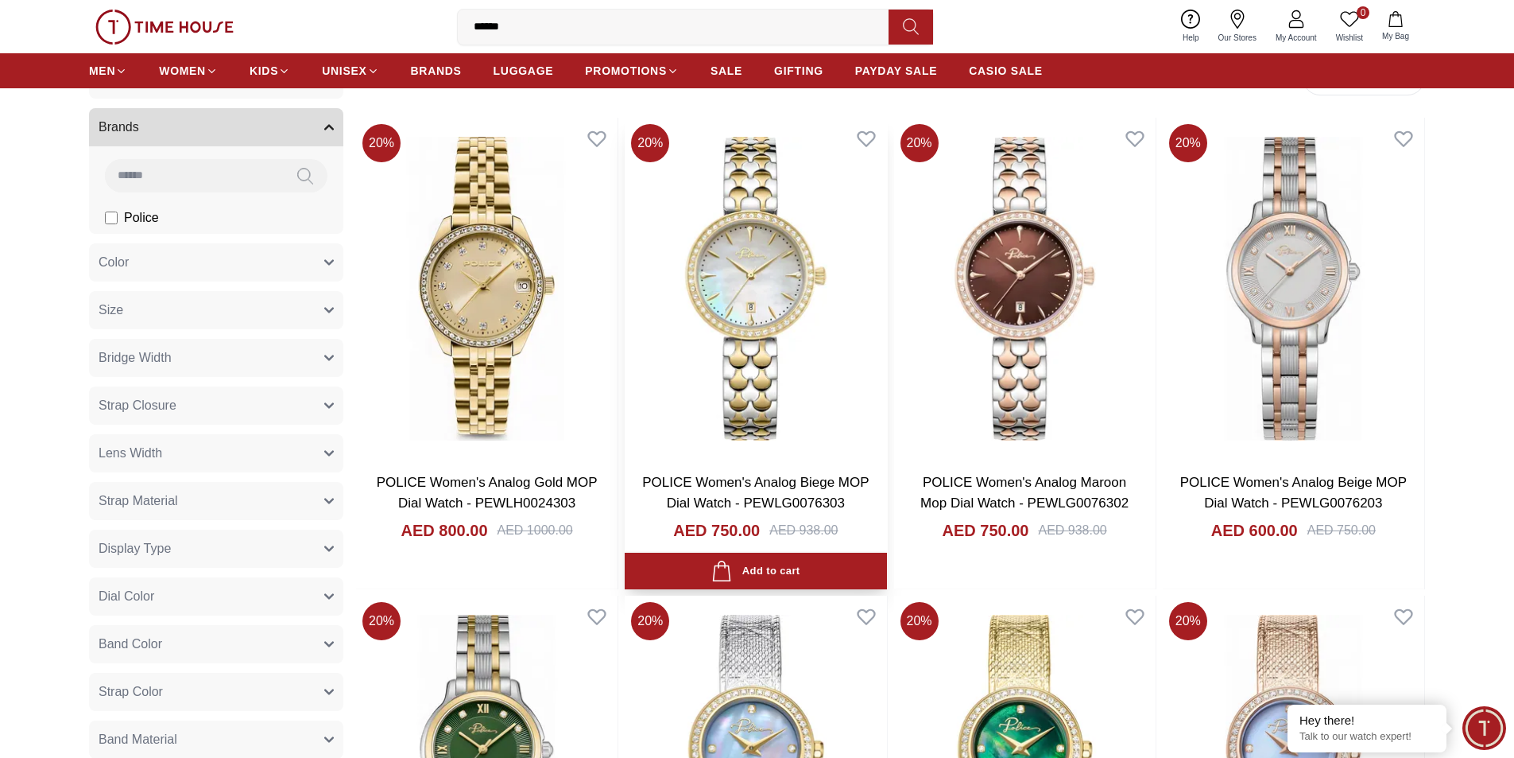
scroll to position [397, 0]
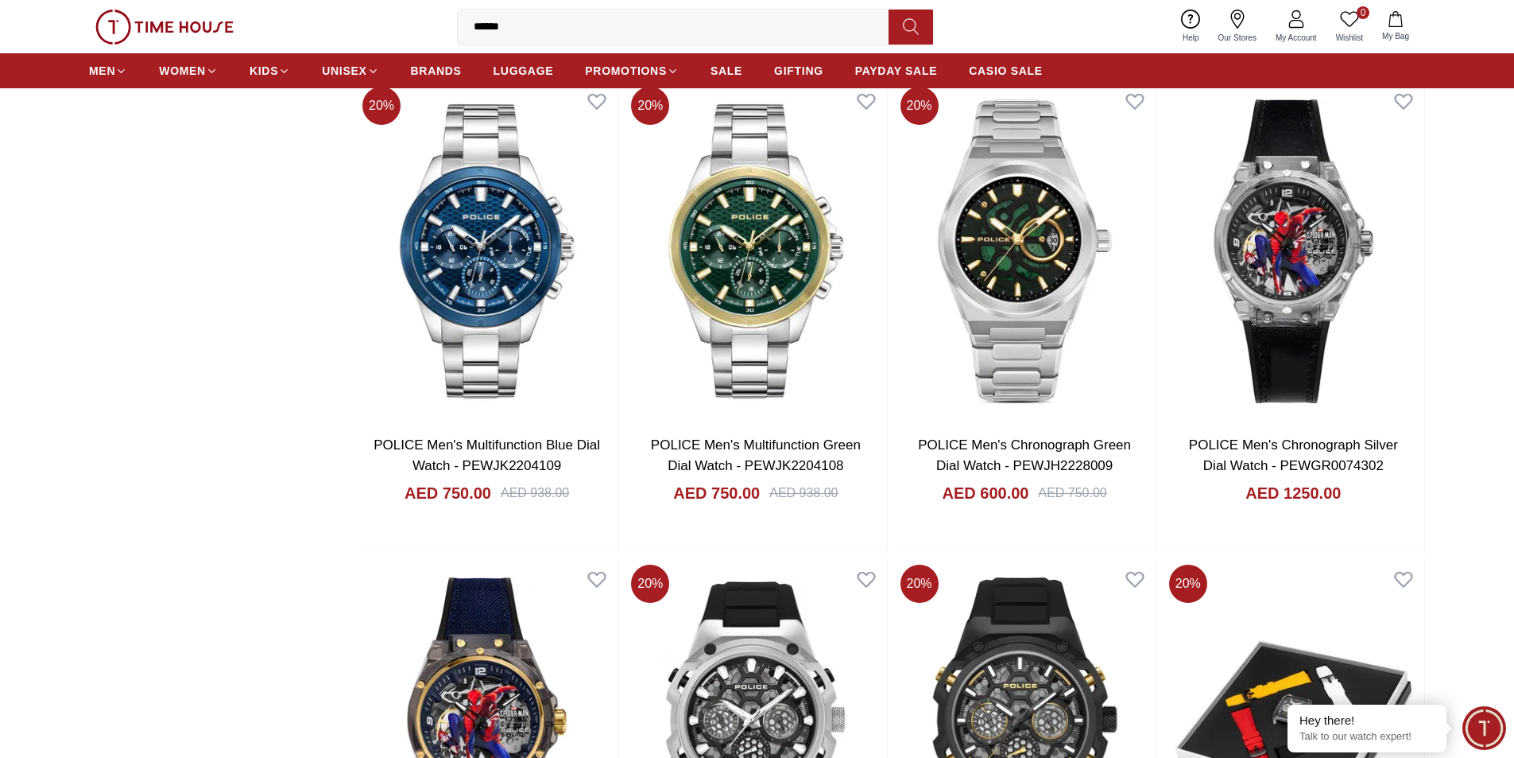
scroll to position [2623, 0]
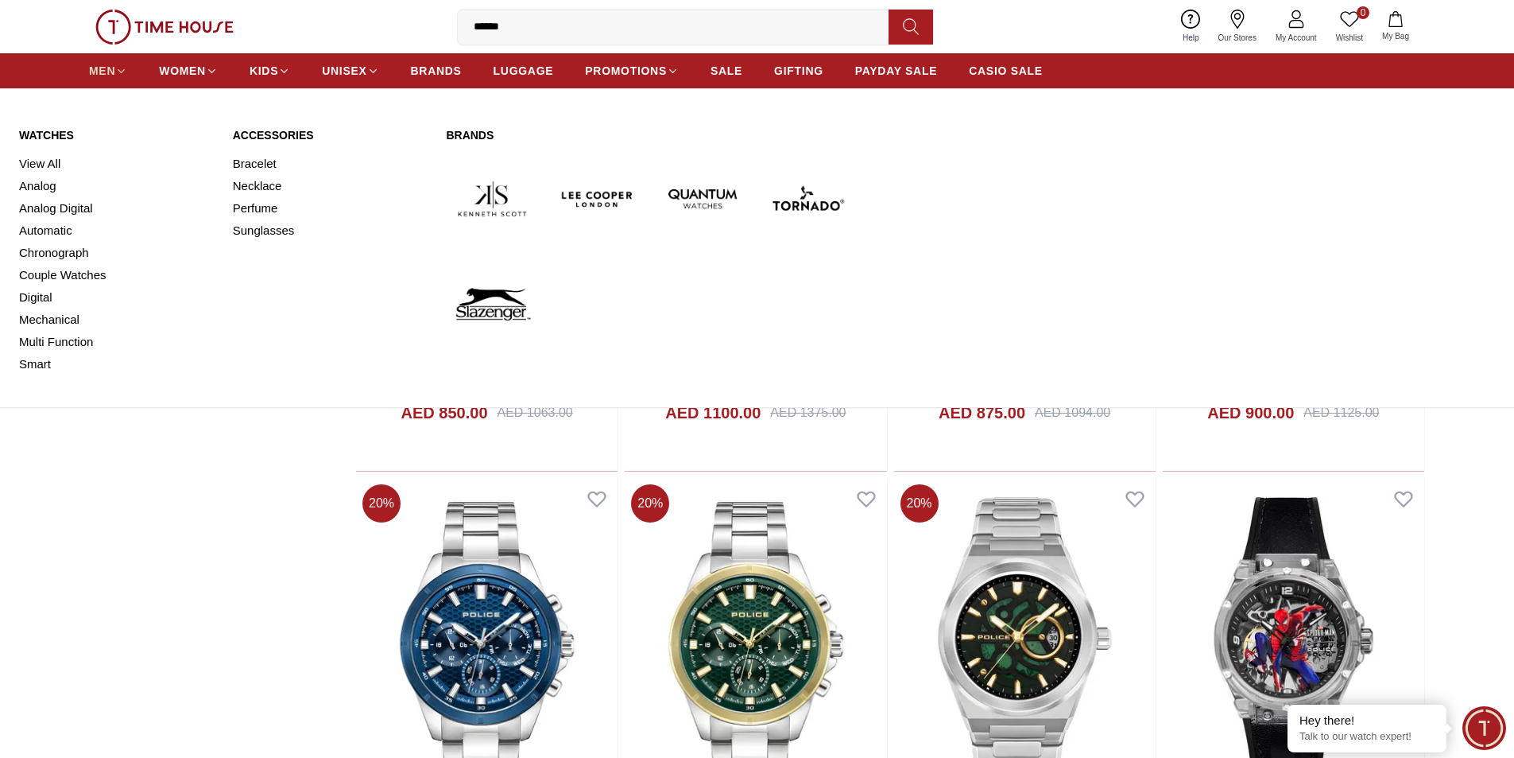
click at [108, 76] on span "MEN" at bounding box center [102, 71] width 26 height 16
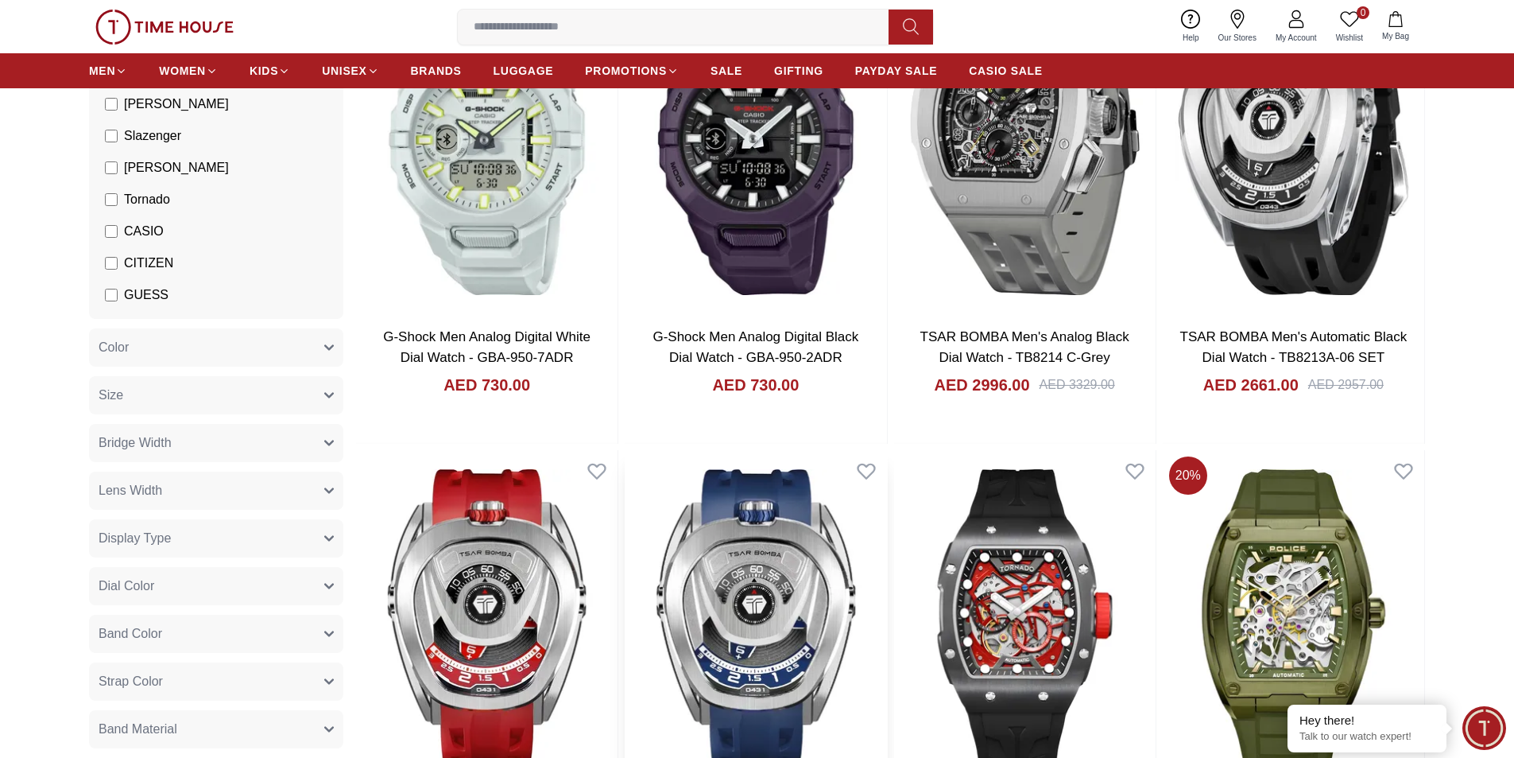
scroll to position [397, 0]
